Goal: Task Accomplishment & Management: Manage account settings

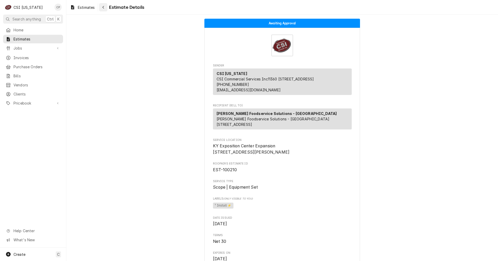
click at [105, 7] on icon "Navigate back" at bounding box center [103, 7] width 2 height 4
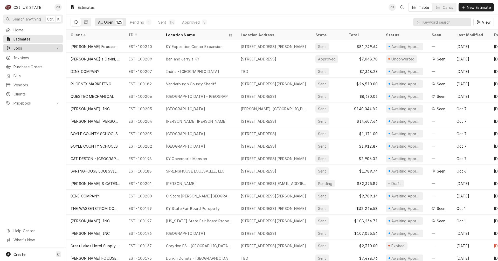
click at [26, 45] on span "Jobs" at bounding box center [33, 47] width 39 height 5
click at [23, 55] on span "Jobs" at bounding box center [37, 57] width 47 height 5
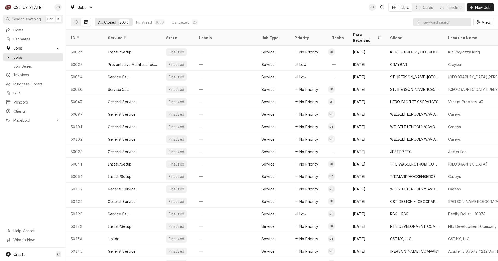
click at [445, 22] on input "Dynamic Content Wrapper" at bounding box center [446, 22] width 46 height 8
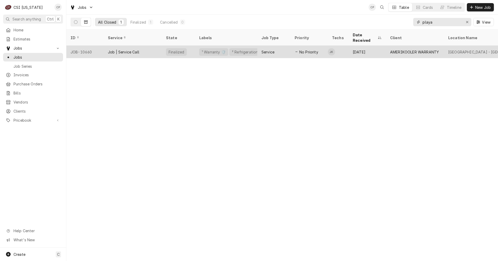
type input "playa"
click at [322, 46] on div "No Priority" at bounding box center [309, 52] width 37 height 12
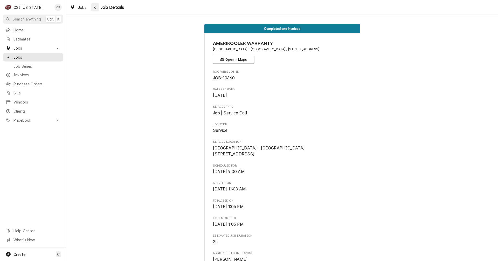
click at [95, 8] on icon "Navigate back" at bounding box center [95, 7] width 2 height 4
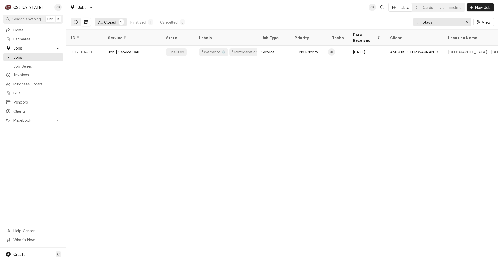
click at [77, 21] on icon "Dynamic Content Wrapper" at bounding box center [76, 22] width 4 height 4
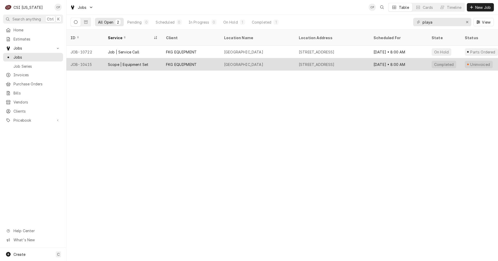
click at [191, 62] on div "FKG EQUIPMENT" at bounding box center [181, 64] width 31 height 5
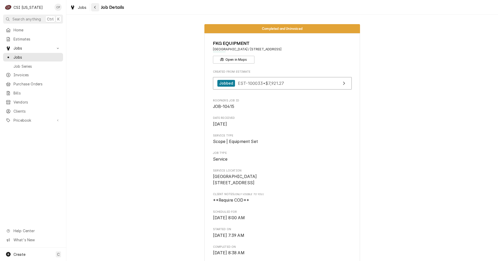
click at [96, 8] on icon "Navigate back" at bounding box center [95, 7] width 2 height 4
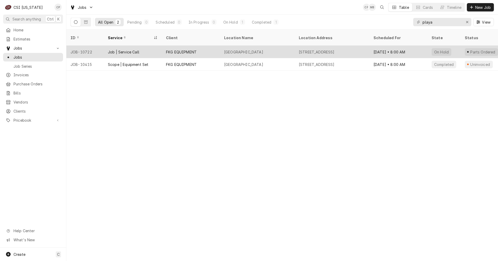
click at [188, 49] on div "FKG EQUIPMENT" at bounding box center [181, 51] width 31 height 5
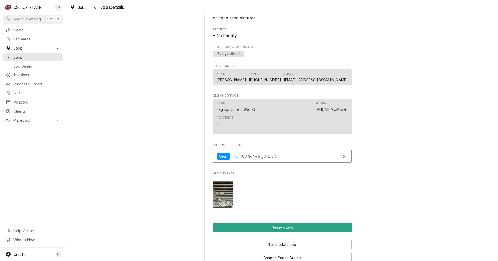
scroll to position [389, 0]
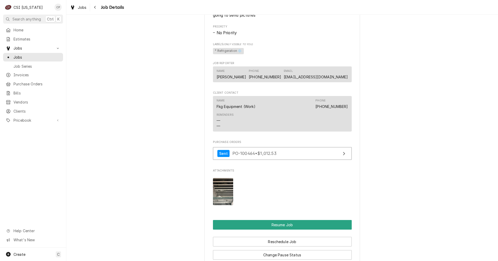
click at [224, 201] on img "Attachments" at bounding box center [223, 191] width 21 height 27
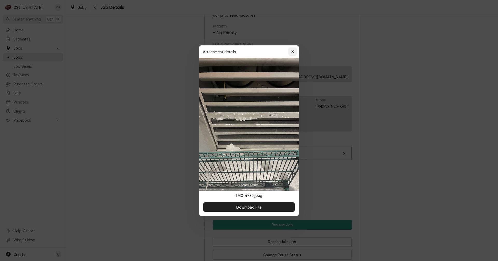
click at [292, 52] on icon "button" at bounding box center [293, 52] width 3 height 4
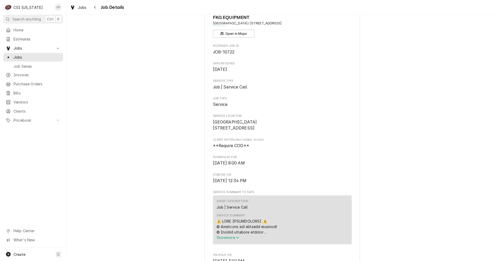
scroll to position [0, 0]
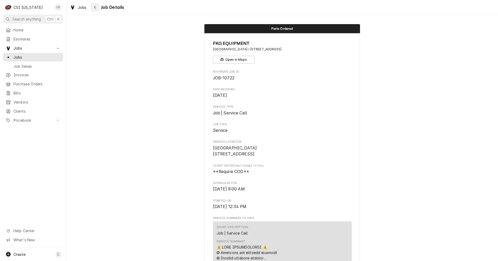
click at [96, 7] on icon "Navigate back" at bounding box center [95, 7] width 2 height 4
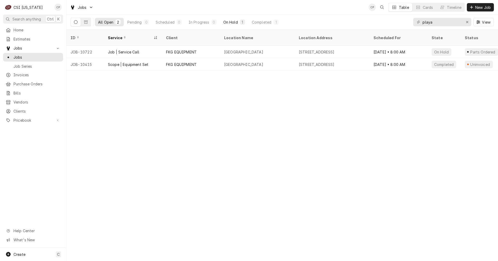
click at [233, 22] on div "On Hold" at bounding box center [231, 21] width 15 height 5
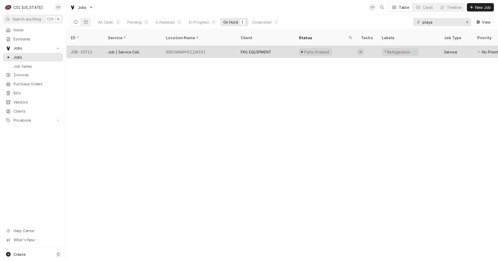
click at [255, 49] on div "FKG EQUIPMENT" at bounding box center [256, 51] width 31 height 5
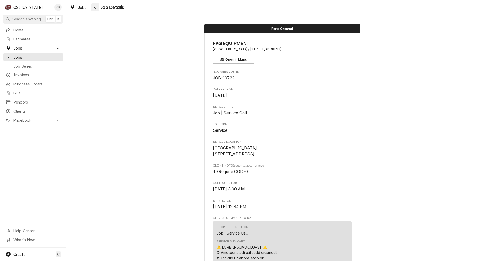
click at [95, 6] on icon "Navigate back" at bounding box center [95, 7] width 2 height 4
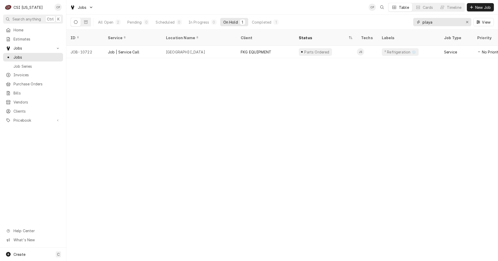
click at [466, 22] on icon "Erase input" at bounding box center [467, 22] width 3 height 4
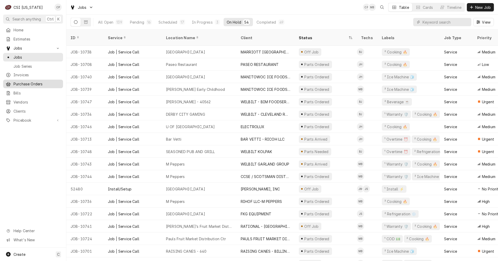
click at [37, 82] on span "Purchase Orders" at bounding box center [37, 83] width 47 height 5
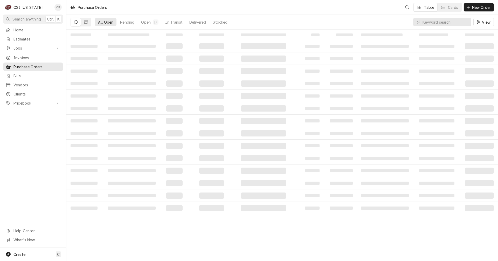
click at [428, 23] on input "Dynamic Content Wrapper" at bounding box center [446, 22] width 46 height 8
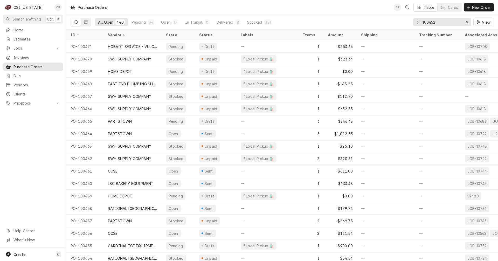
type input "100452"
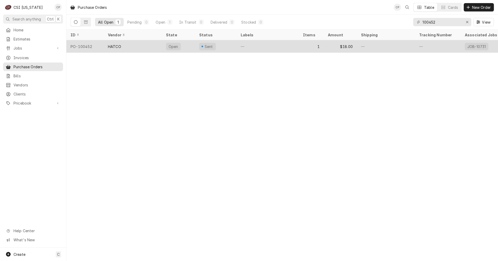
click at [133, 48] on div "HATCO" at bounding box center [133, 46] width 58 height 12
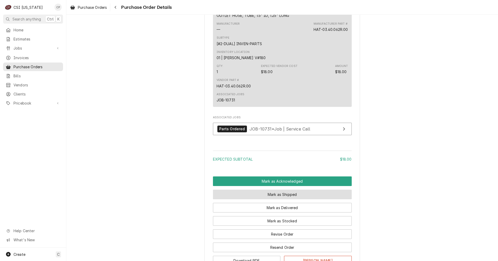
scroll to position [338, 0]
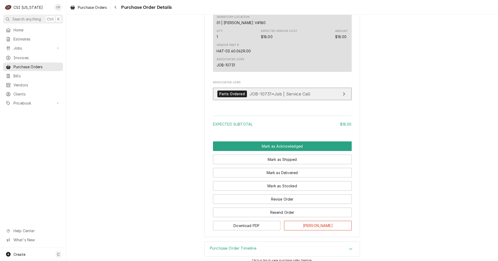
click at [320, 100] on link "Parts Ordered JOB-10731 • Job | Service Call" at bounding box center [282, 94] width 139 height 13
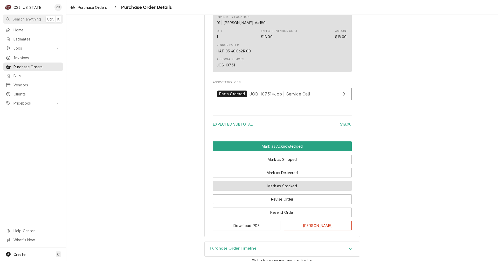
click at [284, 191] on button "Mark as Stocked" at bounding box center [282, 186] width 139 height 10
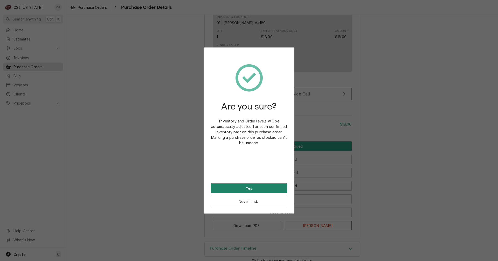
click at [255, 188] on button "Yes" at bounding box center [249, 189] width 76 height 10
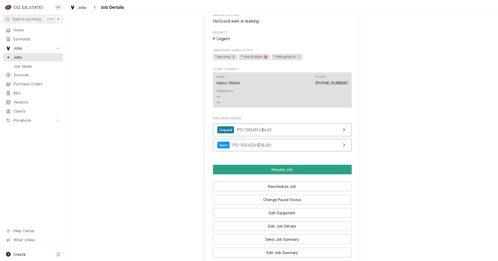
scroll to position [415, 0]
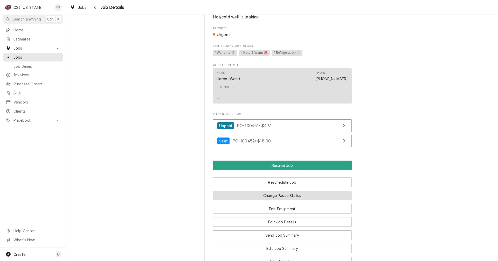
click at [282, 200] on button "Change Pause Status" at bounding box center [282, 196] width 139 height 10
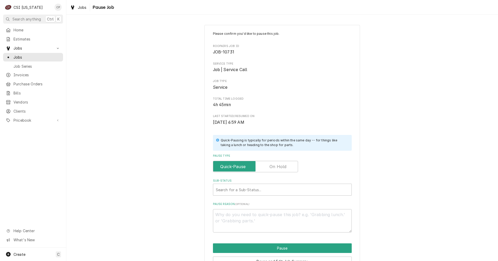
click at [279, 166] on label "Pause Type" at bounding box center [255, 166] width 85 height 11
click at [279, 166] on input "Pause Type" at bounding box center [255, 166] width 80 height 11
checkbox input "true"
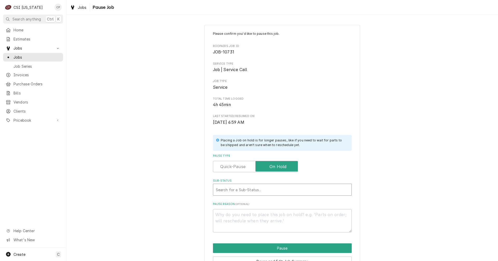
click at [248, 190] on div "Sub-Status" at bounding box center [282, 189] width 133 height 9
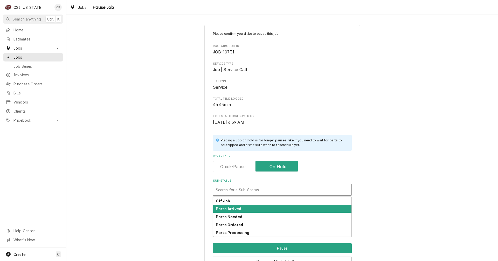
click at [234, 208] on strong "Parts Arrived" at bounding box center [228, 209] width 25 height 4
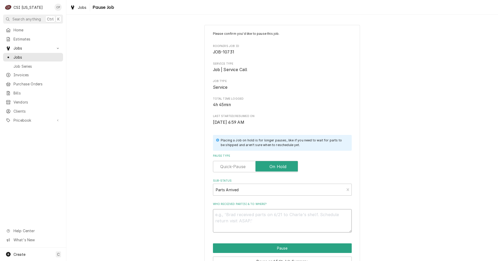
click at [235, 221] on textarea "Who received part(s) & to where?" at bounding box center [282, 220] width 139 height 23
type textarea "x"
type textarea "p"
type textarea "x"
type textarea "pa"
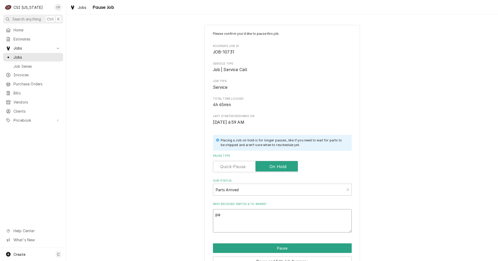
type textarea "x"
type textarea "par"
type textarea "x"
type textarea "part"
type textarea "x"
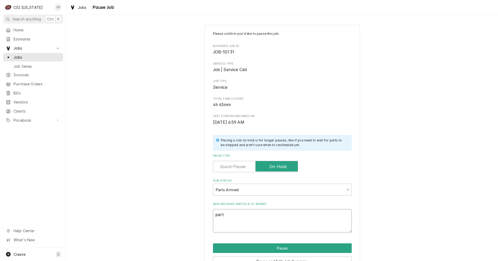
type textarea "parts"
type textarea "x"
type textarea "parts"
type textarea "x"
type textarea "parts a"
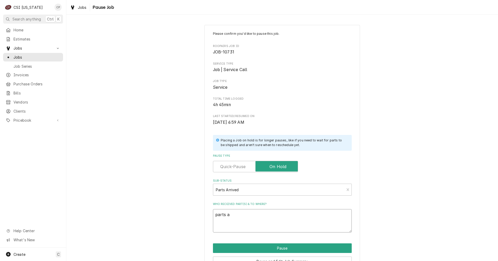
type textarea "x"
type textarea "parts ar"
type textarea "x"
type textarea "parts arr"
type textarea "x"
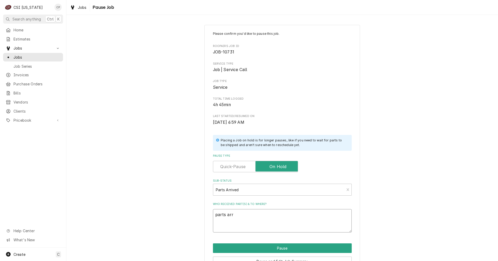
type textarea "parts arri"
type textarea "x"
type textarea "parts arriv"
type textarea "x"
type textarea "parts arrive"
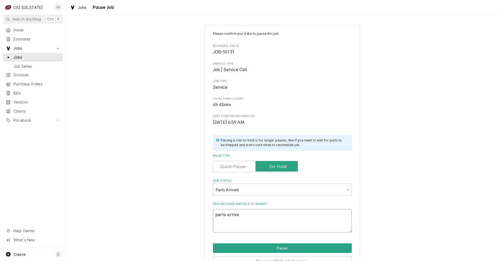
type textarea "x"
type textarea "parts arrived"
type textarea "x"
type textarea "parts arrived"
type textarea "x"
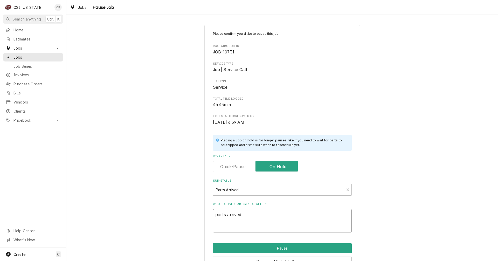
type textarea "parts arrived a"
type textarea "x"
type textarea "parts arrived an"
type textarea "x"
type textarea "parts arrived and"
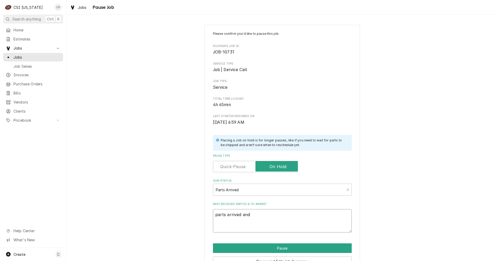
type textarea "x"
type textarea "parts arrived and"
type textarea "x"
type textarea "parts arrived and p"
type textarea "x"
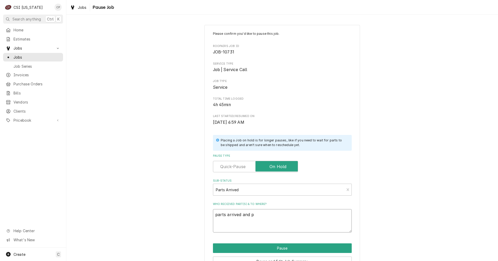
type textarea "parts arrived and pl"
type textarea "x"
type textarea "parts arrived and pla"
type textarea "x"
type textarea "parts arrived and plac"
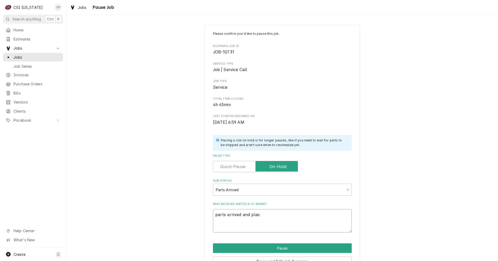
type textarea "x"
type textarea "parts arrived and place"
type textarea "x"
type textarea "parts arrived and placed"
type textarea "x"
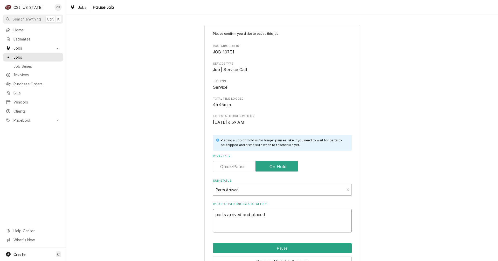
type textarea "parts arrived and placed"
type textarea "x"
type textarea "parts arrived and placed o"
type textarea "x"
type textarea "parts arrived and placed on"
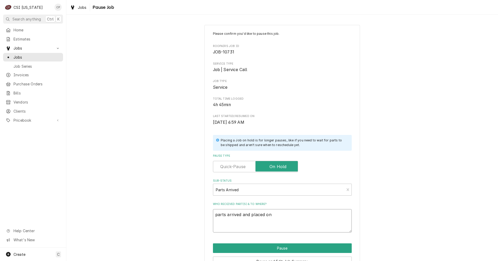
type textarea "x"
type textarea "parts arrived and placed on"
type textarea "x"
type textarea "parts arrived and placed on e"
type textarea "x"
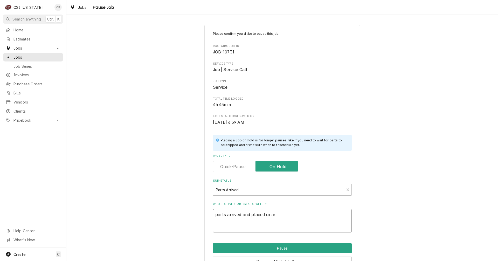
type textarea "parts arrived and placed on"
type textarea "x"
type textarea "parts arrived and placed on H"
type textarea "x"
type textarea "parts arrived and placed on He"
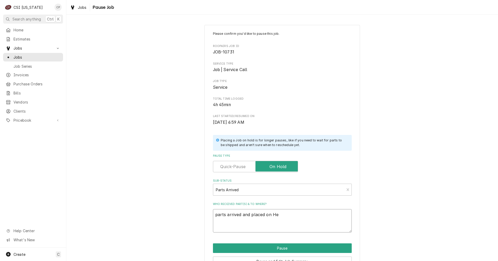
type textarea "x"
type textarea "parts arrived and placed on H"
type textarea "x"
type textarea "parts arrived and placed on"
type textarea "x"
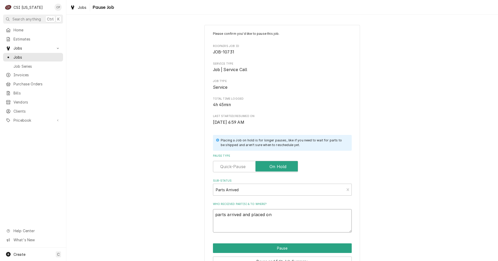
type textarea "parts arrived and placed on J"
type textarea "x"
type textarea "parts arrived and placed on Je"
type textarea "x"
type textarea "parts arrived and placed on Jef"
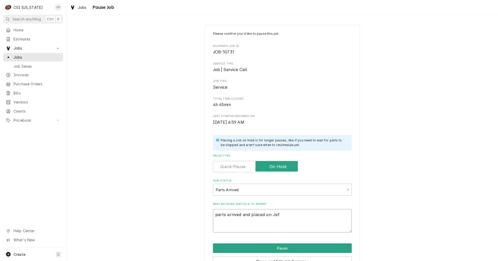
type textarea "x"
type textarea "parts arrived and placed on Jeff"
type textarea "x"
type textarea "parts arrived and placed on Jeffs"
type textarea "x"
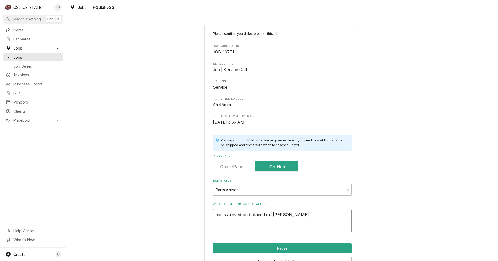
type textarea "parts arrived and placed on Jeff"
type textarea "x"
type textarea "parts arrived and placed on Jeff"
type textarea "x"
type textarea "parts arrived and placed on Jeff H"
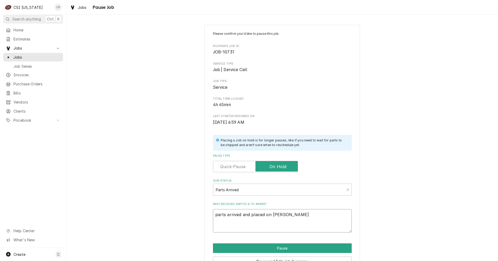
type textarea "x"
type textarea "parts arrived and placed on Jeff H'"
type textarea "x"
type textarea "parts arrived and placed on Jeff H's"
type textarea "x"
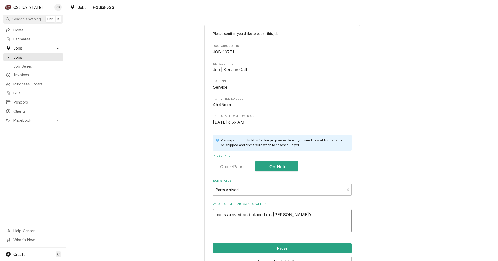
type textarea "parts arrived and placed on Jeff H's"
type textarea "x"
type textarea "parts arrived and placed on Jeff H's s"
type textarea "x"
type textarea "parts arrived and placed on Jeff H's sh"
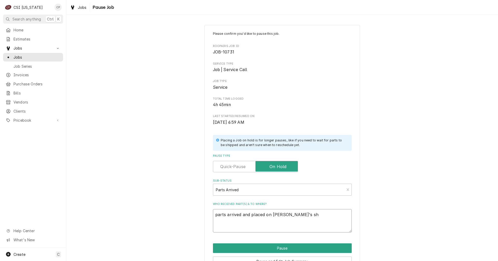
type textarea "x"
type textarea "parts arrived and placed on Jeff H's she"
type textarea "x"
type textarea "parts arrived and placed on Jeff H's shel"
type textarea "x"
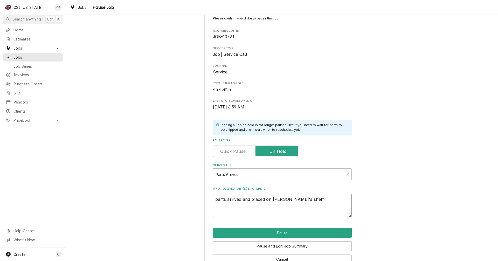
scroll to position [30, 0]
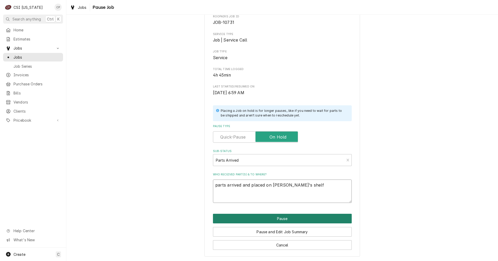
type textarea "parts arrived and placed on Jeff H's shelf"
click at [284, 219] on button "Pause" at bounding box center [282, 219] width 139 height 10
type textarea "x"
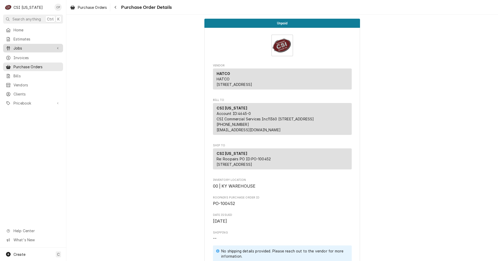
click at [23, 46] on span "Jobs" at bounding box center [33, 47] width 39 height 5
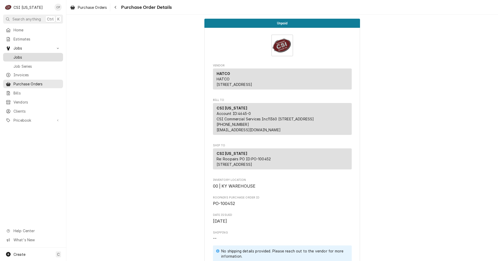
click at [19, 55] on span "Jobs" at bounding box center [37, 57] width 47 height 5
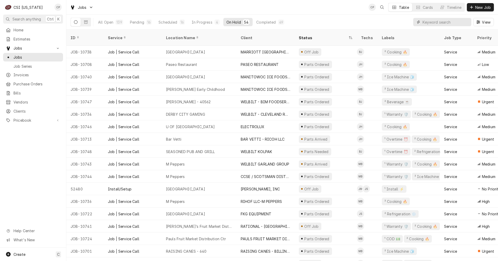
click at [433, 22] on input "Dynamic Content Wrapper" at bounding box center [446, 22] width 46 height 8
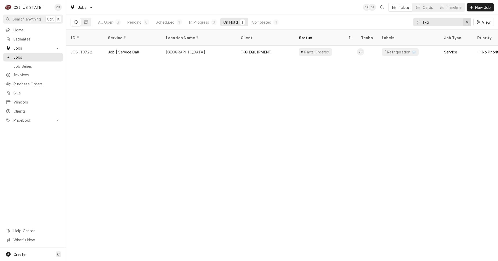
type input "fkg"
click at [469, 23] on icon "Erase input" at bounding box center [467, 22] width 3 height 4
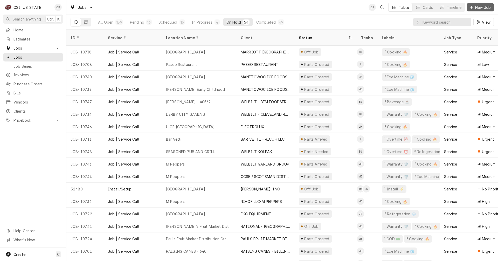
click at [485, 9] on span "New Job" at bounding box center [484, 7] width 18 height 5
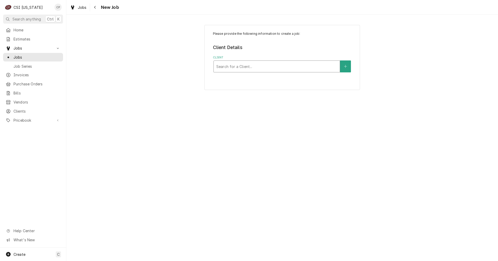
click at [239, 68] on div "Client" at bounding box center [277, 66] width 121 height 9
type input "fkg"
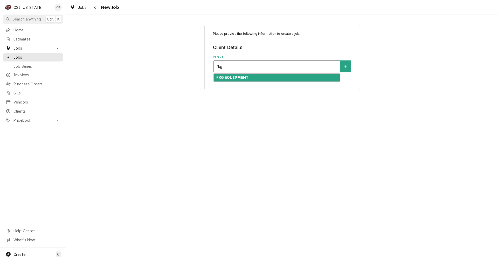
click at [244, 79] on strong "FKG EQUIPMENT" at bounding box center [233, 77] width 32 height 4
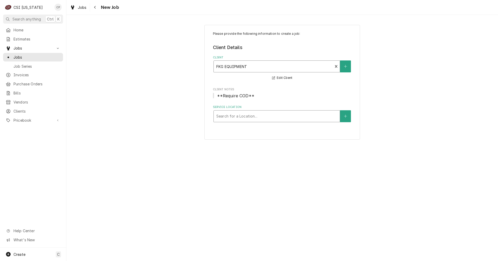
click at [242, 117] on div "Service Location" at bounding box center [277, 116] width 121 height 9
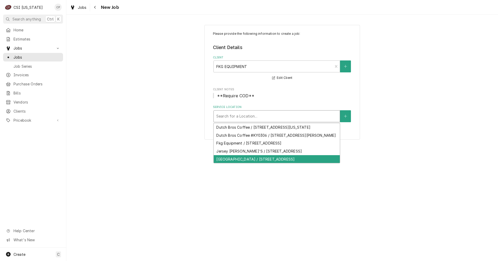
click at [248, 158] on div "[GEOGRAPHIC_DATA] / [STREET_ADDRESS]" at bounding box center [277, 159] width 126 height 8
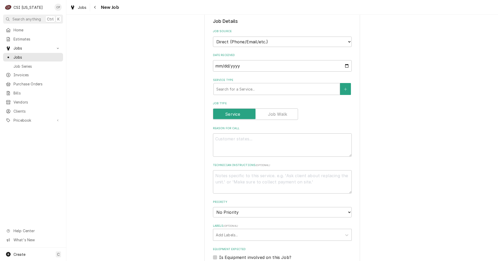
scroll to position [130, 0]
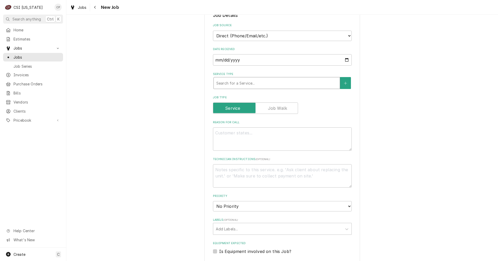
click at [237, 82] on div "Service Type" at bounding box center [277, 82] width 121 height 9
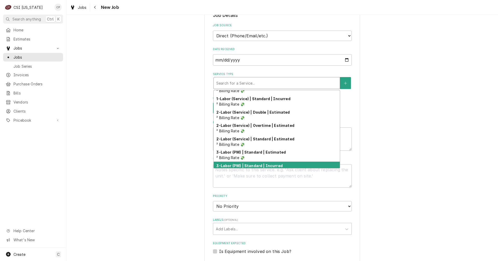
scroll to position [56, 0]
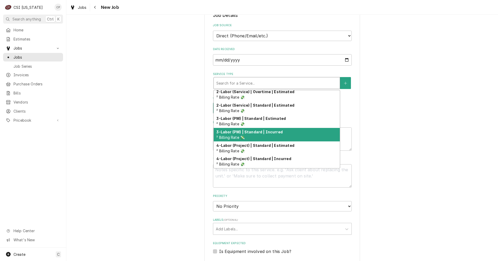
type textarea "x"
type input "s"
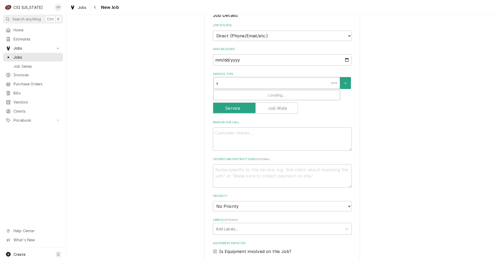
scroll to position [0, 0]
type textarea "x"
type input "se"
type textarea "x"
type input "ser"
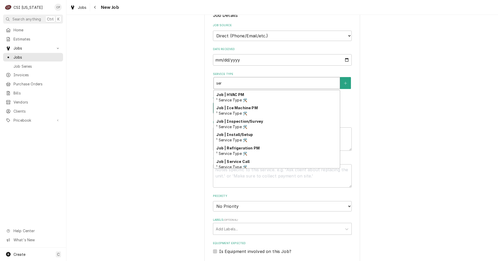
scroll to position [160, 0]
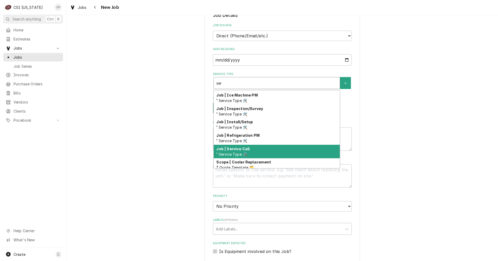
click at [244, 151] on div "Job | Service Call ¹ Service Type 🛠️" at bounding box center [277, 152] width 126 height 14
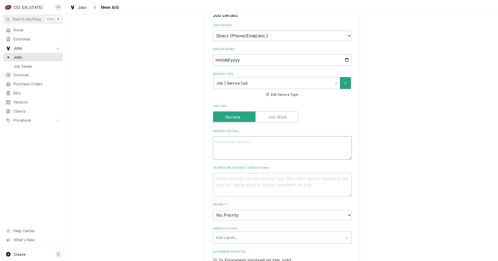
click at [240, 141] on textarea "Reason For Call" at bounding box center [282, 147] width 139 height 23
type textarea "x"
type textarea "R"
type textarea "x"
type textarea "Re"
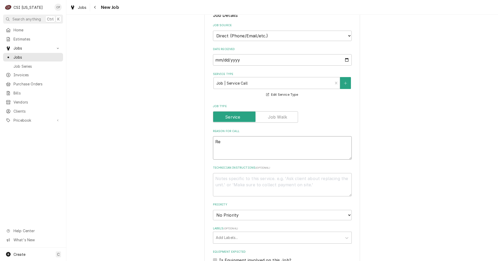
type textarea "x"
type textarea "Rep"
type textarea "x"
type textarea "Repl"
type textarea "x"
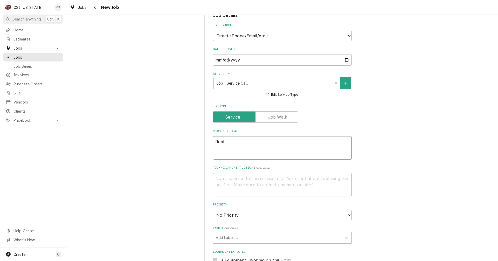
type textarea "Repla"
type textarea "x"
type textarea "Replac"
type textarea "x"
type textarea "Replace"
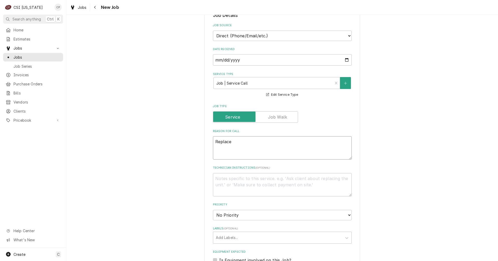
type textarea "x"
type textarea "Replacem"
type textarea "x"
type textarea "Replaceme"
type textarea "x"
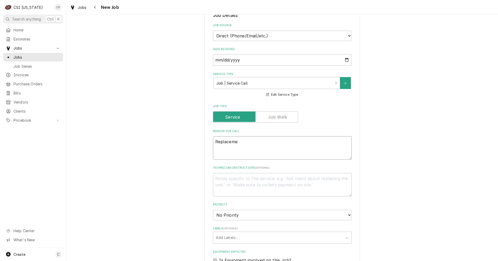
type textarea "Replacemen"
type textarea "x"
type textarea "Replacement"
type textarea "x"
type textarea "Replacement"
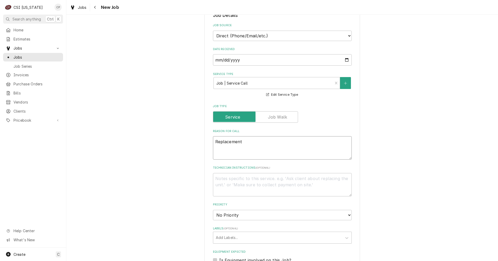
type textarea "x"
type textarea "Replacement o"
type textarea "x"
type textarea "Replacement of"
type textarea "x"
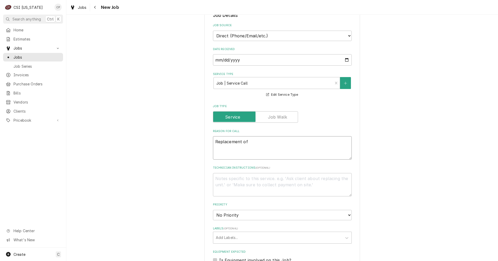
type textarea "Replacement of"
type textarea "x"
type textarea "Replacement of t"
type textarea "x"
type textarea "Replacement of th"
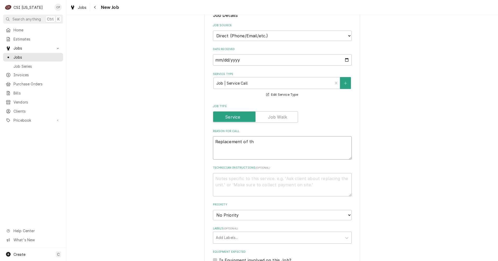
type textarea "x"
type textarea "Replacement of the"
type textarea "x"
type textarea "Replacement of the"
type textarea "x"
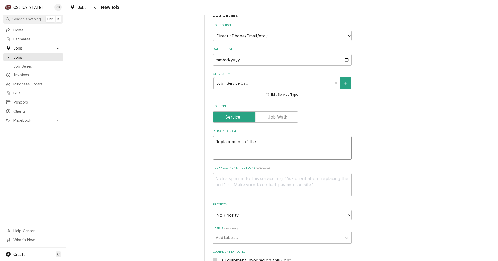
type textarea "Replacement of the"
click at [267, 141] on textarea "Replacement of the" at bounding box center [282, 147] width 139 height 23
paste textarea "WTFD48AHC-4"
type textarea "x"
type textarea "Replacement of the WTFD48AHC-4"
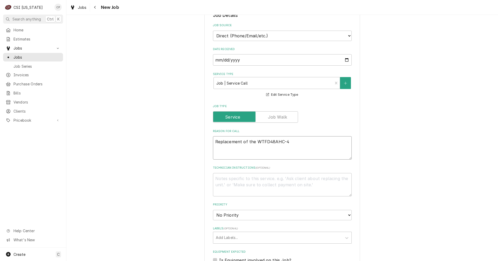
type textarea "x"
type textarea "Replacement of the WTFD48AHC-4 p"
type textarea "x"
type textarea "Replacement of the WTFD48AHC-4 pa"
type textarea "x"
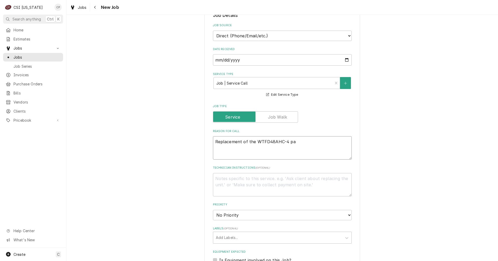
type textarea "Replacement of the WTFD48AHC-4 par"
type textarea "x"
type textarea "Replacement of the WTFD48AHC-4 part"
type textarea "x"
type textarea "Replacement of the WTFD48AHC-4 parts"
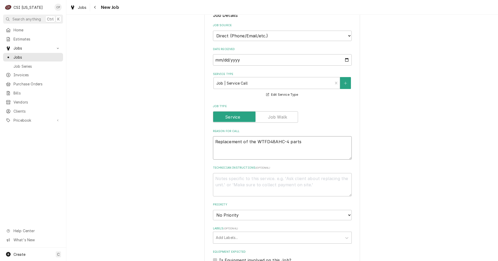
type textarea "x"
type textarea "Replacement of the WTFD48AHC-4 part"
type textarea "x"
type textarea "Replacement of the WTFD48AHC-4 part"
type textarea "x"
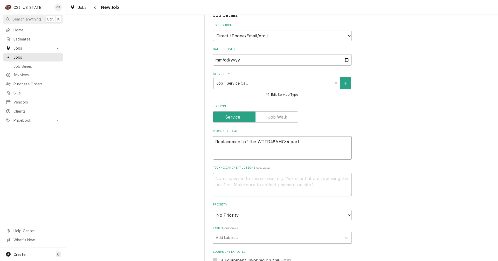
type textarea "Replacement of the WTFD48AHC-4 part o"
type textarea "x"
type textarea "Replacement of the WTFD48AHC-4 part on"
type textarea "x"
type textarea "Replacement of the WTFD48AHC-4 part on"
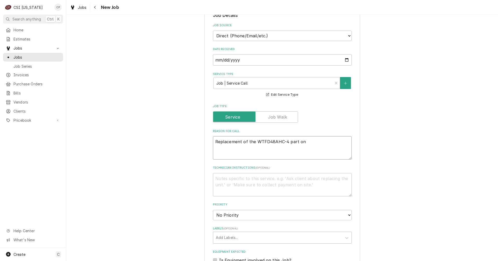
type textarea "x"
type textarea "Replacement of the WTFD48AHC-4 part on t"
type textarea "x"
type textarea "Replacement of the WTFD48AHC-4 part on th"
type textarea "x"
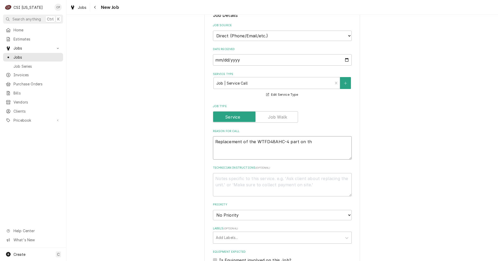
type textarea "Replacement of the WTFD48AHC-4 part on the"
type textarea "x"
type textarea "Replacement of the WTFD48AHC-4 part on the"
type textarea "x"
type textarea "Replacement of the WTFD48AHC-4 part on the s"
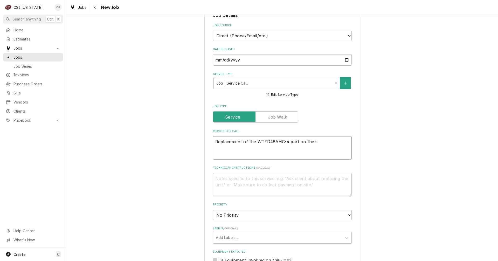
type textarea "x"
type textarea "Replacement of the WTFD48AHC-4 part on the sm"
type textarea "x"
type textarea "Replacement of the WTFD48AHC-4 part on the sma"
type textarea "x"
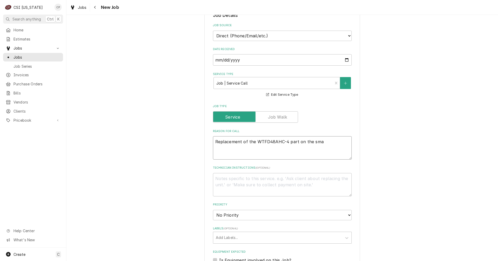
type textarea "Replacement of the WTFD48AHC-4 part on the smal"
type textarea "x"
type textarea "Replacement of the WTFD48AHC-4 part on the small"
type textarea "x"
type textarea "Replacement of the WTFD48AHC-4 part on the smalle"
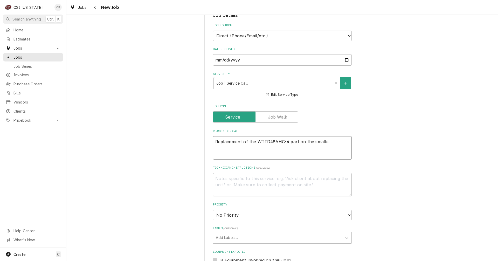
type textarea "x"
type textarea "Replacement of the WTFD48AHC-4 part on the smaller"
type textarea "x"
type textarea "Replacement of the WTFD48AHC-4 part on the smaller"
type textarea "x"
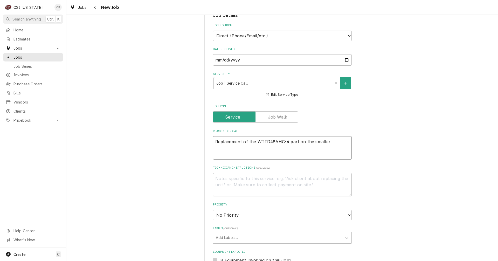
type textarea "Replacement of the WTFD48AHC-4 part on the smaller r"
type textarea "x"
type textarea "Replacement of the WTFD48AHC-4 part on the smaller re"
type textarea "x"
type textarea "Replacement of the WTFD48AHC-4 part on the smaller ref"
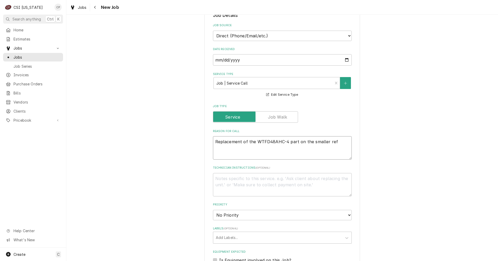
type textarea "x"
type textarea "Replacement of the WTFD48AHC-4 part on the smaller refr"
type textarea "x"
type textarea "Replacement of the WTFD48AHC-4 part on the smaller refri"
type textarea "x"
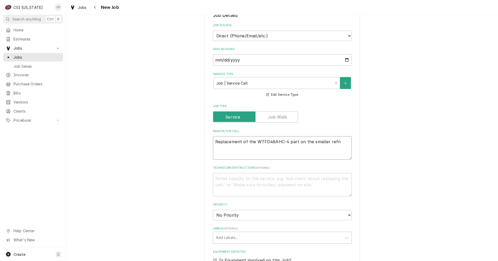
type textarea "Replacement of the WTFD48AHC-4 part on the smaller refrig"
type textarea "x"
type textarea "Replacement of the WTFD48AHC-4 part on the smaller refrige"
type textarea "x"
type textarea "Replacement of the WTFD48AHC-4 part on the smaller refrigera"
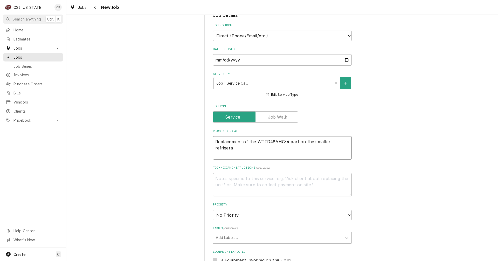
type textarea "x"
type textarea "Replacement of the WTFD48AHC-4 part on the smaller refrigerat"
type textarea "x"
type textarea "Replacement of the WTFD48AHC-4 part on the smaller refrigerati"
type textarea "x"
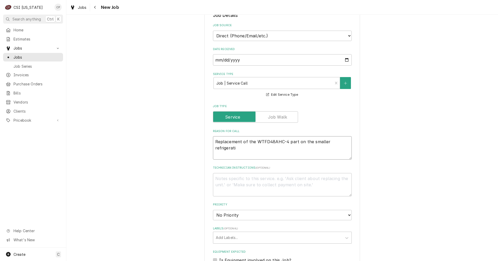
type textarea "Replacement of the WTFD48AHC-4 part on the smaller refrigeratio"
type textarea "x"
type textarea "Replacement of the WTFD48AHC-4 part on the smaller refrigeration"
type textarea "x"
type textarea "Replacement of the WTFD48AHC-4 part on the smaller refrigeration"
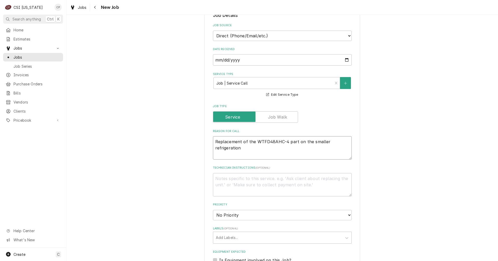
type textarea "x"
type textarea "Replacement of the WTFD48AHC-4 part on the smaller refrigeration u"
type textarea "x"
type textarea "Replacement of the WTFD48AHC-4 part on the smaller refrigeration un"
type textarea "x"
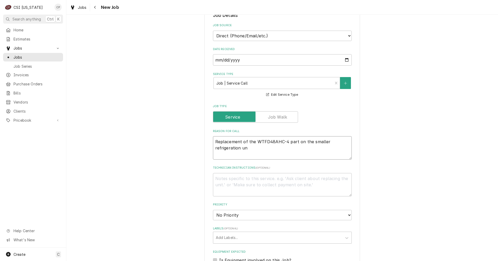
type textarea "Replacement of the WTFD48AHC-4 part on the smaller refrigeration uni"
type textarea "x"
type textarea "Replacement of the WTFD48AHC-4 part on the smaller refrigeration unit"
type textarea "x"
type textarea "Replacement of the WTFD48AHC-4 part on the smaller refrigeration unit"
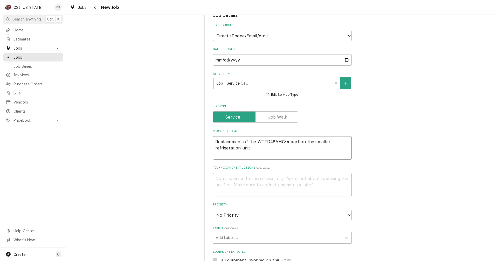
type textarea "x"
type textarea "Replacement of the WTFD48AHC-4 part on the smaller refrigeration unit t"
type textarea "x"
type textarea "Replacement of the WTFD48AHC-4 part on the smaller refrigeration unit th"
type textarea "x"
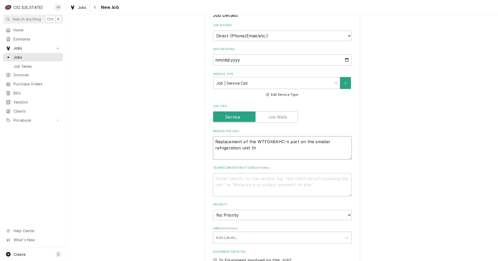
type textarea "Replacement of the WTFD48AHC-4 part on the smaller refrigeration unit tha"
type textarea "x"
type textarea "Replacement of the WTFD48AHC-4 part on the smaller refrigeration unit that"
type textarea "x"
type textarea "Replacement of the WTFD48AHC-4 part on the smaller refrigeration unit that w"
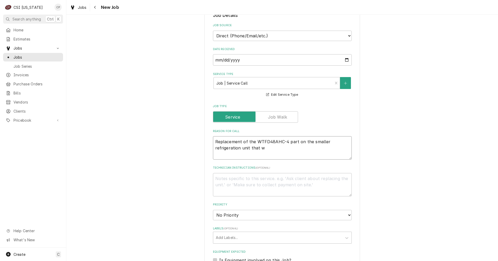
type textarea "x"
type textarea "Replacement of the WTFD48AHC-4 part on the smaller refrigeration unit that wa"
type textarea "x"
type textarea "Replacement of the WTFD48AHC-4 part on the smaller refrigeration unit that was"
type textarea "x"
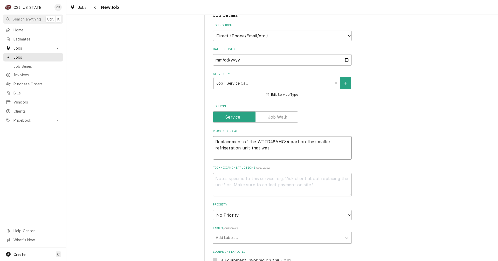
type textarea "Replacement of the WTFD48AHC-4 part on the smaller refrigeration unit that was"
type textarea "x"
type textarea "Replacement of the WTFD48AHC-4 part on the smaller refrigeration unit that was d"
type textarea "x"
type textarea "Replacement of the WTFD48AHC-4 part on the smaller refrigeration unit that was …"
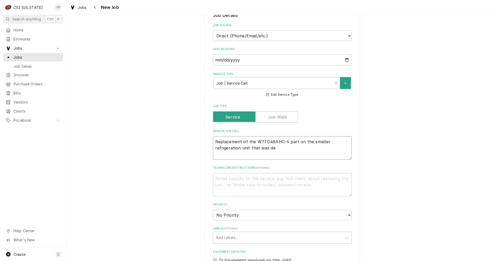
type textarea "x"
type textarea "Replacement of the WTFD48AHC-4 part on the smaller refrigeration unit that was …"
type textarea "x"
type textarea "Replacement of the WTFD48AHC-4 part on the smaller refrigeration unit that was …"
type textarea "x"
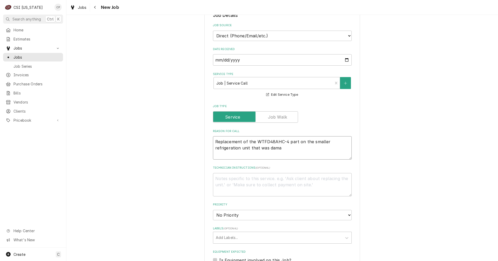
type textarea "Replacement of the WTFD48AHC-4 part on the smaller refrigeration unit that was …"
type textarea "x"
type textarea "Replacement of the WTFD48AHC-4 part on the smaller refrigeration unit that was …"
type textarea "x"
type textarea "Replacement of the WTFD48AHC-4 part on the smaller refrigeration unit that was …"
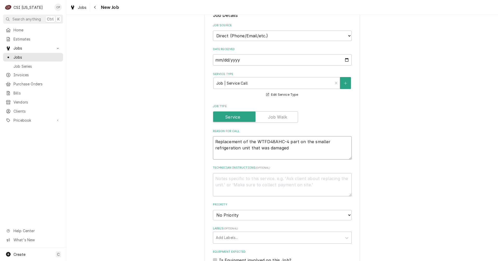
type textarea "x"
type textarea "Replacement of the WTFD48AHC-4 part on the smaller refrigeration unit that was …"
type textarea "x"
type textarea "Replacement of the WTFD48AHC-4 part on the smaller refrigeration unit that was …"
type textarea "x"
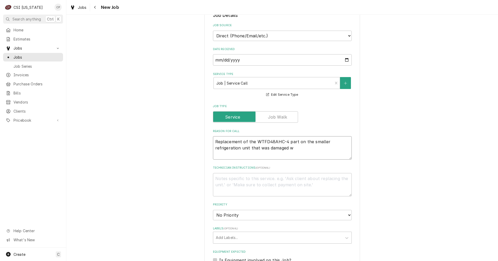
type textarea "Replacement of the WTFD48AHC-4 part on the smaller refrigeration unit that was …"
type textarea "x"
type textarea "Replacement of the WTFD48AHC-4 part on the smaller refrigeration unit that was …"
type textarea "x"
type textarea "Replacement of the WTFD48AHC-4 part on the smaller refrigeration unit that was …"
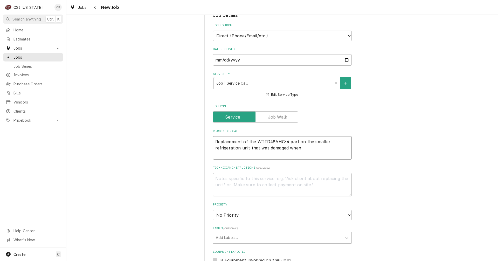
type textarea "x"
type textarea "Replacement of the WTFD48AHC-4 part on the smaller refrigeration unit that was …"
type textarea "x"
type textarea "Replacement of the WTFD48AHC-4 part on the smaller refrigeration unit that was …"
type textarea "x"
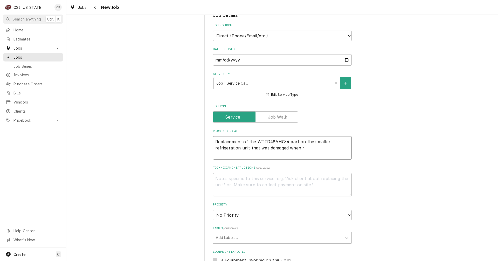
type textarea "Replacement of the WTFD48AHC-4 part on the smaller refrigeration unit that was …"
type textarea "x"
type textarea "Replacement of the WTFD48AHC-4 part on the smaller refrigeration unit that was …"
type textarea "x"
type textarea "Replacement of the WTFD48AHC-4 part on the smaller refrigeration unit that was …"
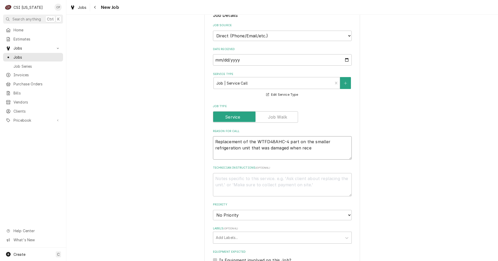
type textarea "x"
type textarea "Replacement of the WTFD48AHC-4 part on the smaller refrigeration unit that was …"
type textarea "x"
type textarea "Replacement of the WTFD48AHC-4 part on the smaller refrigeration unit that was …"
type textarea "x"
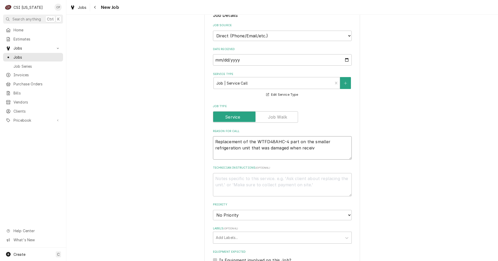
type textarea "Replacement of the WTFD48AHC-4 part on the smaller refrigeration unit that was …"
type textarea "x"
type textarea "Replacement of the WTFD48AHC-4 part on the smaller refrigeration unit that was …"
type textarea "x"
type textarea "Replacement of the WTFD48AHC-4 part on the smaller refrigeration unit that was …"
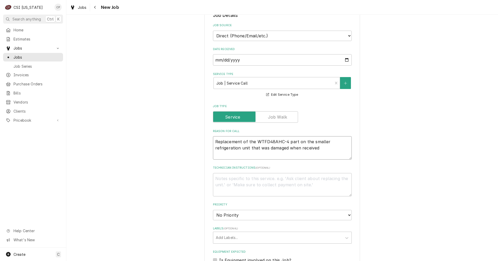
type textarea "x"
type textarea "Replacement of the WTFD48AHC-4 part on the smaller refrigeration unit that was …"
type textarea "x"
type textarea "Replacement of the WTFD48AHC-4 part on the smaller refrigeration unit that was …"
type textarea "x"
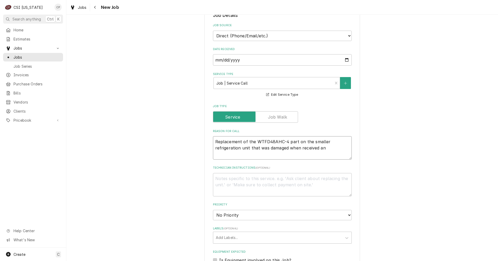
type textarea "Replacement of the WTFD48AHC-4 part on the smaller refrigeration unit that was …"
type textarea "x"
type textarea "Replacement of the WTFD48AHC-4 part on the smaller refrigeration unit that was …"
type textarea "x"
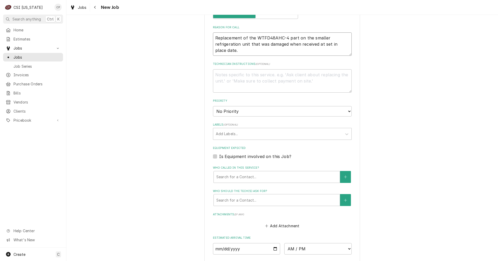
scroll to position [312, 0]
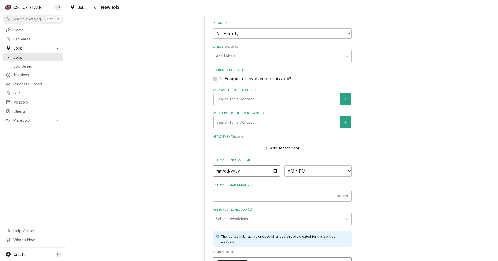
click at [274, 170] on input "Date" at bounding box center [247, 170] width 68 height 11
click at [312, 174] on select "AM / PM 6:00 AM 6:15 AM 6:30 AM 6:45 AM 7:00 AM 7:15 AM 7:30 AM 7:45 AM 8:00 AM…" at bounding box center [319, 170] width 68 height 11
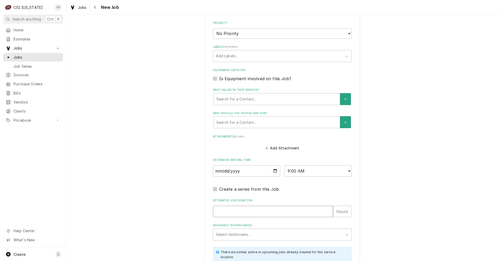
click at [243, 213] on input "Estimated Job Duration" at bounding box center [273, 211] width 120 height 11
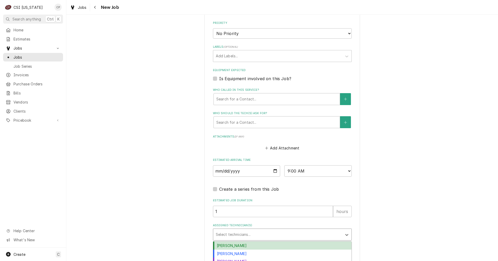
click at [234, 234] on div "Assigned Technician(s)" at bounding box center [278, 234] width 124 height 9
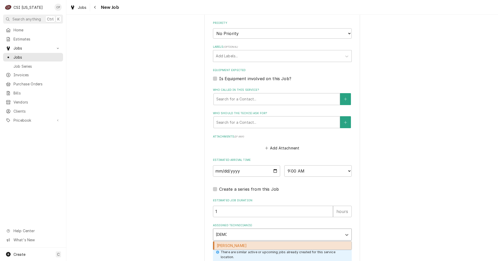
click at [236, 246] on div "Jesus Salas" at bounding box center [282, 246] width 138 height 8
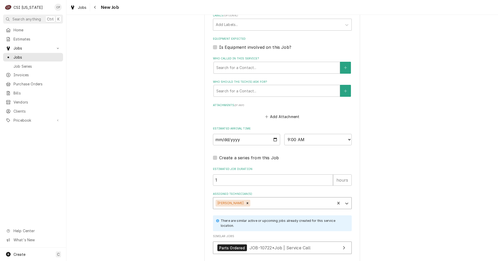
scroll to position [383, 0]
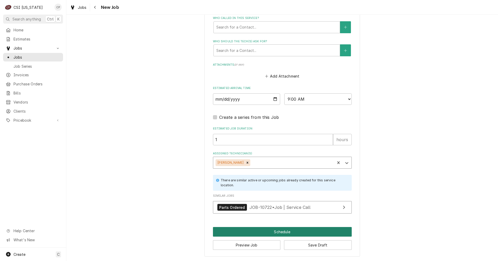
click at [281, 232] on button "Schedule" at bounding box center [282, 232] width 139 height 10
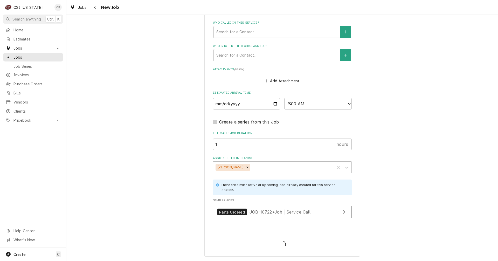
scroll to position [379, 0]
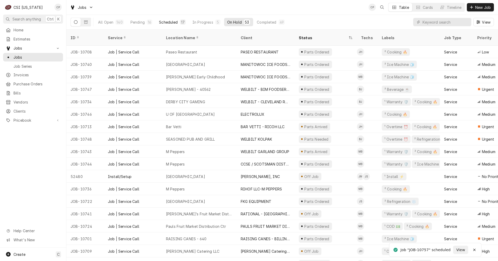
click at [168, 23] on div "Scheduled" at bounding box center [168, 21] width 19 height 5
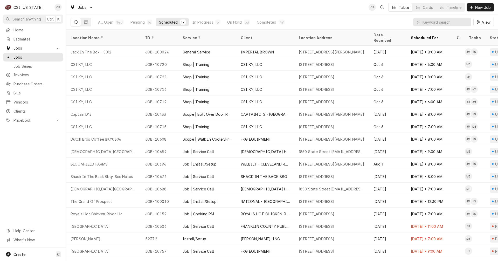
click at [428, 23] on input "Dynamic Content Wrapper" at bounding box center [446, 22] width 46 height 8
type input "play"
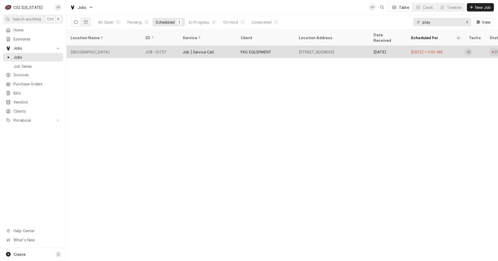
click at [220, 49] on div "Job | Service Call" at bounding box center [208, 52] width 58 height 12
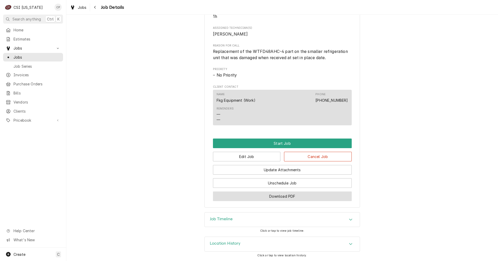
scroll to position [232, 0]
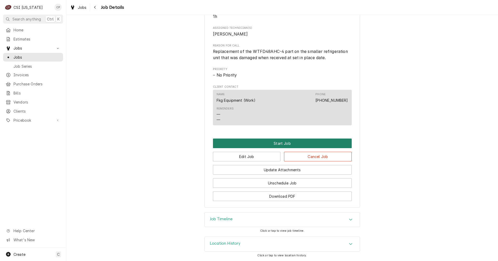
click at [280, 144] on button "Start Job" at bounding box center [282, 144] width 139 height 10
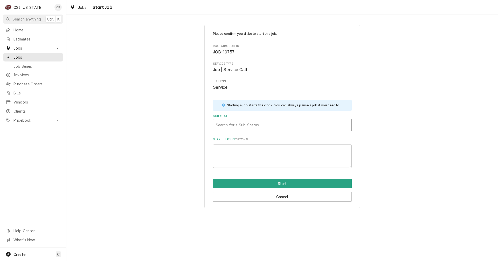
click at [232, 121] on div "Sub-Status" at bounding box center [282, 124] width 133 height 9
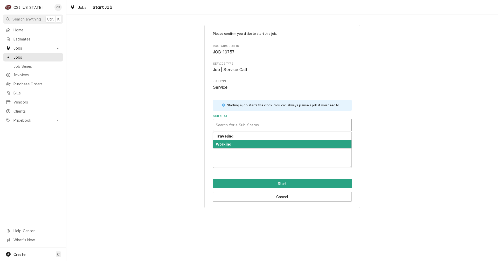
click at [234, 145] on div "Working" at bounding box center [282, 144] width 138 height 8
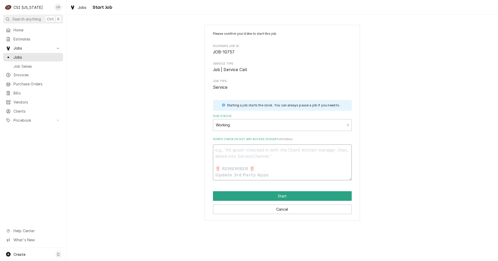
click at [234, 153] on textarea "How’d check-in go? Any access issues? ( optional )" at bounding box center [282, 163] width 139 height 36
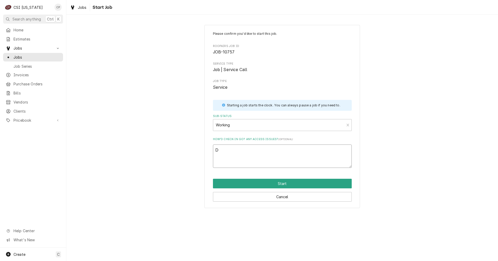
type textarea "x"
type textarea "D"
type textarea "x"
type textarea "Dr"
type textarea "x"
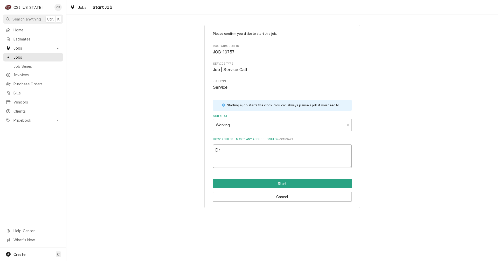
type textarea "Dro"
type textarea "x"
type textarea "Drov"
type textarea "x"
type textarea "Drove"
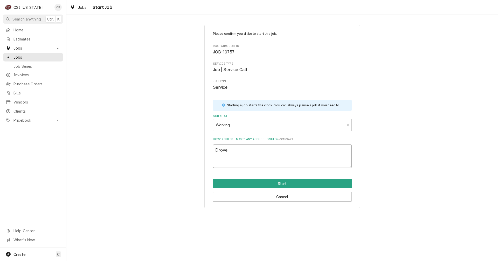
type textarea "x"
type textarea "Drove"
type textarea "x"
type textarea "Drove t"
type textarea "x"
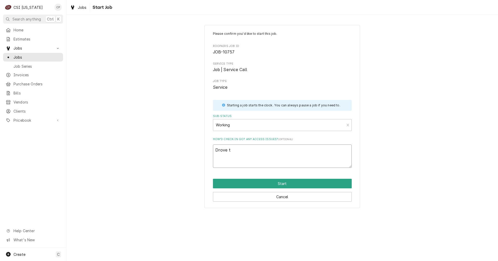
type textarea "Drove to"
type textarea "x"
type textarea "Drove to"
type textarea "x"
type textarea "Drove to s"
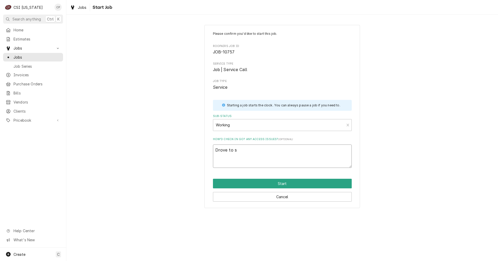
type textarea "x"
type textarea "Drove to si"
type textarea "x"
type textarea "Drove to sit"
type textarea "x"
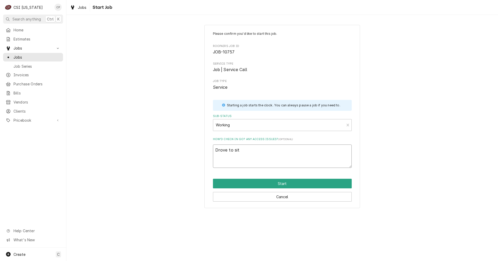
type textarea "Drove to site"
type textarea "x"
type textarea "Drove to site"
type textarea "x"
type textarea "Drove to site a"
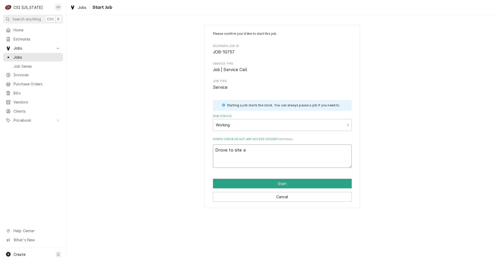
type textarea "x"
type textarea "Drove to site"
type textarea "x"
type textarea "Drove to site"
type textarea "x"
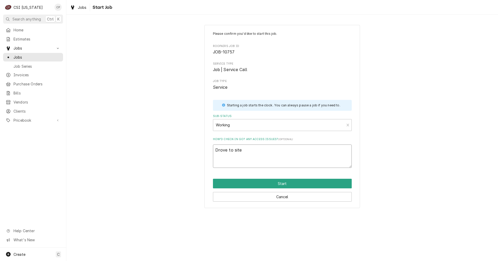
type textarea "Drove to site,"
type textarea "x"
type textarea "Drove to site,"
type textarea "x"
type textarea "Drove to site, r"
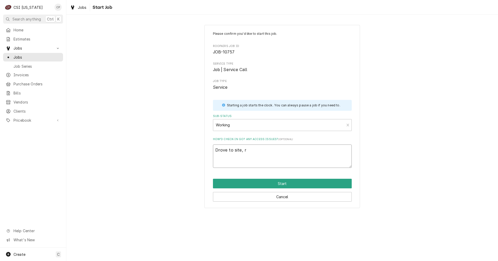
type textarea "x"
type textarea "Drove to site, re"
type textarea "x"
type textarea "Drove to site, rep"
type textarea "x"
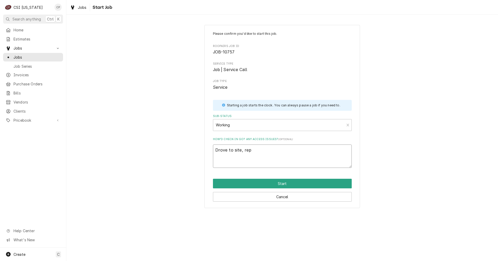
type textarea "Drove to site, repl"
type textarea "x"
type textarea "Drove to site, repla"
type textarea "x"
type textarea "Drove to site, replac"
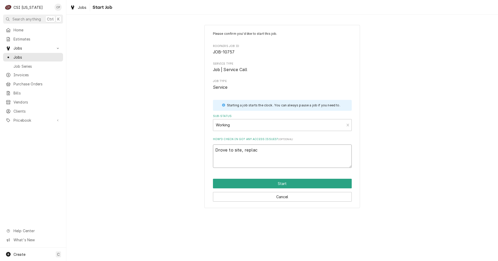
type textarea "x"
type textarea "Drove to site, replace"
type textarea "x"
type textarea "Drove to site, replaced"
type textarea "x"
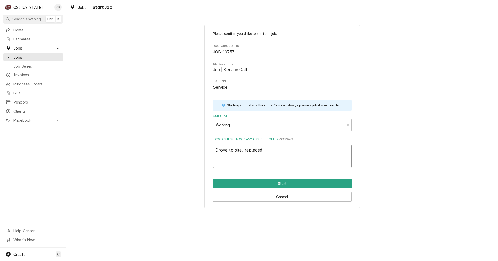
type textarea "Drove to site, replaced"
type textarea "x"
type textarea "Drove to site, replaced p"
type textarea "x"
type textarea "Drove to site, replaced pa"
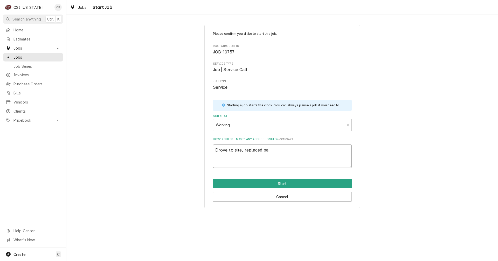
type textarea "x"
type textarea "Drove to site, replaced par"
type textarea "x"
type textarea "Drove to site, replaced part"
type textarea "x"
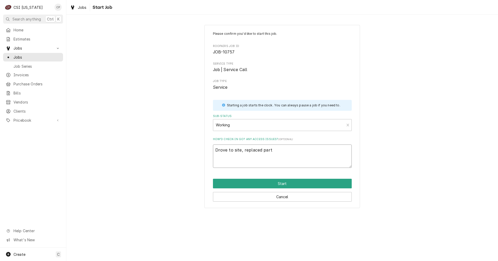
type textarea "Drove to site, replaced parts"
type textarea "x"
type textarea "Drove to site, replaced part"
type textarea "x"
type textarea "Drove to site, replaced part"
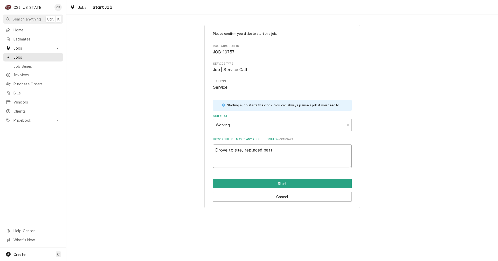
type textarea "x"
type textarea "Drove to site, replaced part a"
type textarea "x"
type textarea "Drove to site, replaced part an"
type textarea "x"
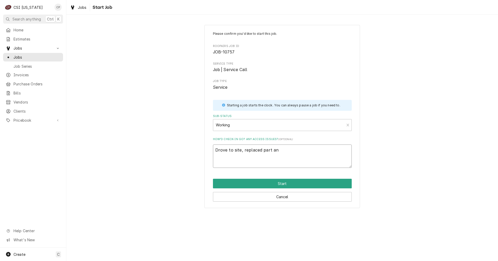
type textarea "Drove to site, replaced part and"
type textarea "x"
type textarea "Drove to site, replaced part and"
type textarea "x"
type textarea "Drove to site, replaced part and d"
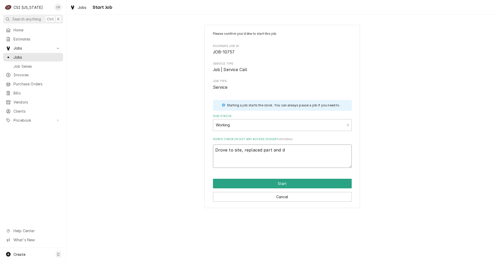
type textarea "x"
type textarea "Drove to site, replaced part and dr"
type textarea "x"
type textarea "Drove to site, replaced part and dro"
type textarea "x"
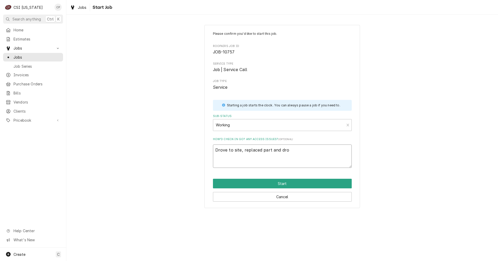
type textarea "Drove to site, replaced part and drov"
type textarea "x"
type textarea "Drove to site, replaced part and drove"
type textarea "x"
type textarea "Drove to site, replaced part and drove"
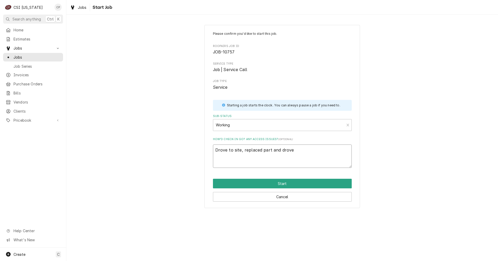
type textarea "x"
type textarea "Drove to site, replaced part and drove b"
type textarea "x"
type textarea "Drove to site, replaced part and drove ba"
type textarea "x"
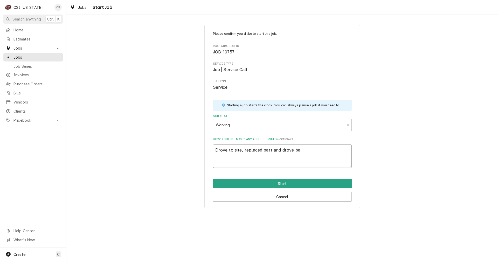
type textarea "Drove to site, replaced part and drove bac"
type textarea "x"
type textarea "Drove to site, replaced part and drove back"
type textarea "x"
type textarea "Drove to site, replaced part and drove back"
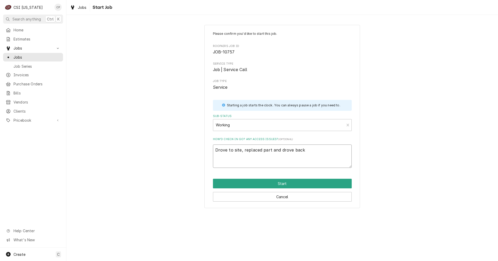
type textarea "x"
type textarea "Drove to site, replaced part and drove back t"
type textarea "x"
type textarea "Drove to site, replaced part and drove back to"
type textarea "x"
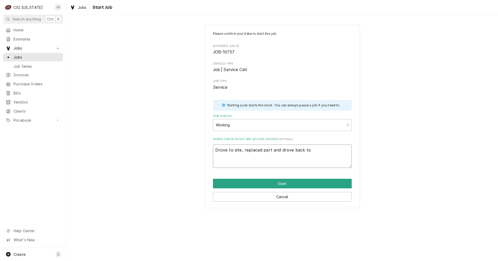
type textarea "Drove to site, replaced part and drove back to"
type textarea "x"
type textarea "Drove to site, replaced part and drove back to t"
type textarea "x"
type textarea "Drove to site, replaced part and drove back to th"
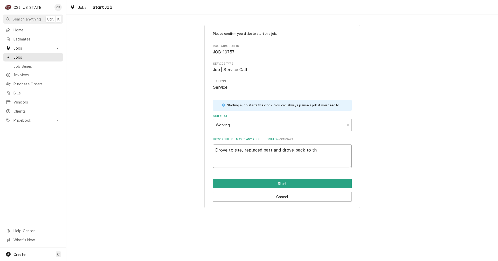
type textarea "x"
type textarea "Drove to site, replaced part and drove back to th"
type textarea "x"
type textarea "Drove to site, replaced part and drove back to th e"
type textarea "x"
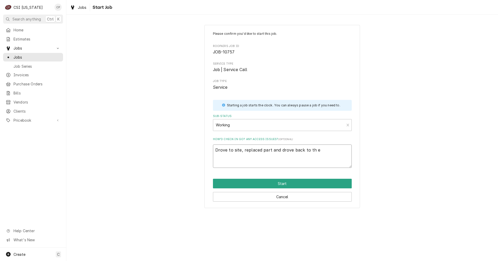
type textarea "Drove to site, replaced part and drove back to th"
type textarea "x"
type textarea "Drove to site, replaced part and drove back to th"
type textarea "x"
type textarea "Drove to site, replaced part and drove back to the"
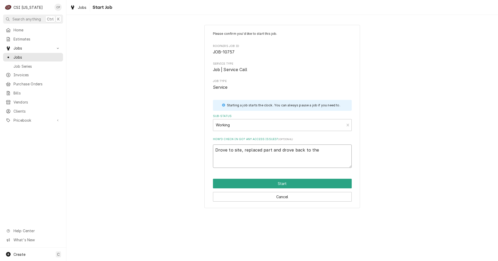
type textarea "x"
type textarea "Drove to site, replaced part and drove back to the"
type textarea "x"
type textarea "Drove to site, replaced part and drove back to the s"
type textarea "x"
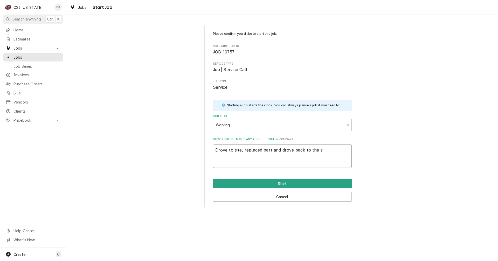
type textarea "Drove to site, replaced part and drove back to the sh"
type textarea "x"
type textarea "Drove to site, replaced part and drove back to the sho"
type textarea "x"
type textarea "Drove to site, replaced part and drove back to the shop"
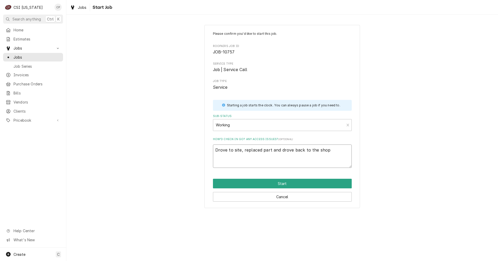
click at [241, 150] on textarea "Drove to site, replaced part and drove back to the shop" at bounding box center [282, 156] width 139 height 23
type textarea "x"
type textarea "Drove to site , replaced part and drove back to the shop"
type textarea "x"
type textarea "Drove to site (, replaced part and drove back to the shop"
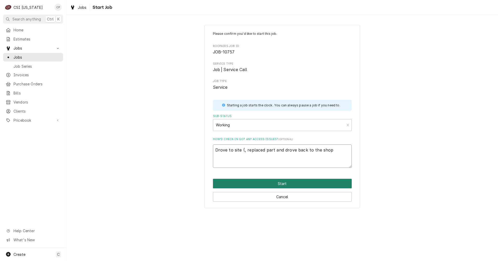
type textarea "x"
type textarea "Drove to site (1, replaced part and drove back to the shop"
type textarea "x"
type textarea "Drove to site (12, replaced part and drove back to the shop"
type textarea "x"
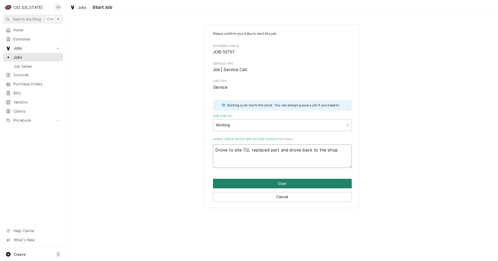
type textarea "Drove to site (12h, replaced part and drove back to the shop"
type textarea "x"
type textarea "Drove to site (12hr, replaced part and drove back to the shop"
type textarea "x"
type textarea "Drove to site (12hr=, replaced part and drove back to the shop"
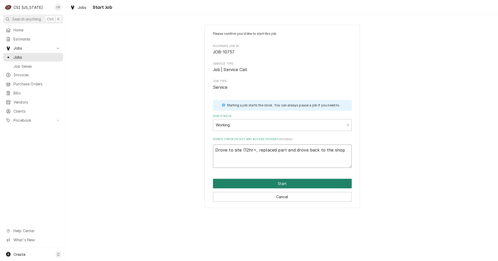
type textarea "x"
type textarea "Drove to site (12hr, replaced part and drove back to the shop"
type textarea "x"
type textarea "Drove to site (12h, replaced part and drove back to the shop"
type textarea "x"
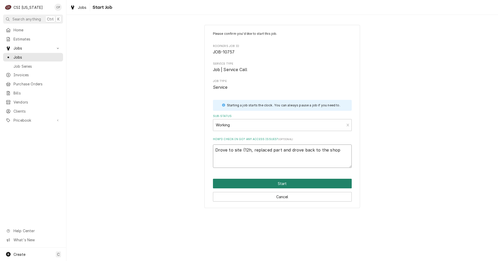
type textarea "Drove to site (12, replaced part and drove back to the shop"
type textarea "x"
type textarea "Drove to site (1, replaced part and drove back to the shop"
type textarea "x"
type textarea "Drove to site (1h, replaced part and drove back to the shop"
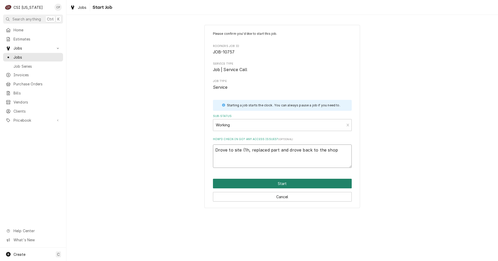
type textarea "x"
type textarea "Drove to site (1hr, replaced part and drove back to the shop"
type textarea "x"
type textarea "Drove to site (1hr), replaced part and drove back to the shop"
click at [337, 151] on textarea "Drove to site (1hr), replaced part and drove back to the shop" at bounding box center [282, 156] width 139 height 23
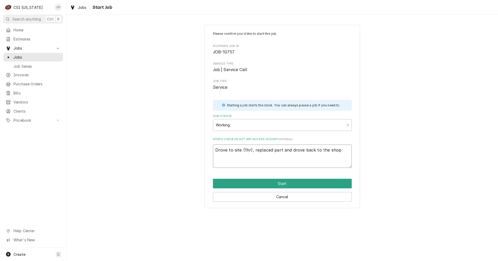
type textarea "x"
type textarea "Drove to site (1hr), replaced part and drove back to the shop"
type textarea "x"
type textarea "Drove to site (1hr), replaced part and drove back to the shop ("
type textarea "x"
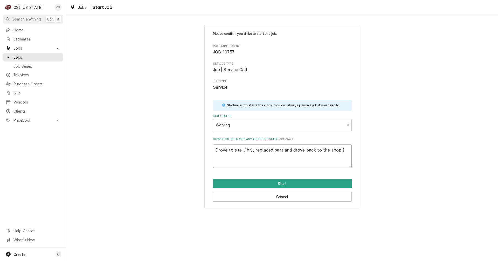
type textarea "Drove to site (1hr), replaced part and drove back to the shop (1"
type textarea "x"
type textarea "Drove to site (1hr), replaced part and drove back to the shop (1h"
type textarea "x"
type textarea "Drove to site (1hr), replaced part and drove back to the shop (1hr"
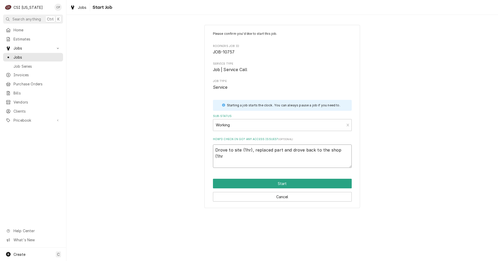
type textarea "x"
type textarea "Drove to site (1hr), replaced part and drove back to the shop (1hr)"
click at [280, 152] on textarea "Drove to site (1hr), replaced part and drove back to the shop (1hr)" at bounding box center [282, 156] width 139 height 23
type textarea "x"
type textarea "Drove to site (1hr), replaced part and drove back to the shop (1hr)"
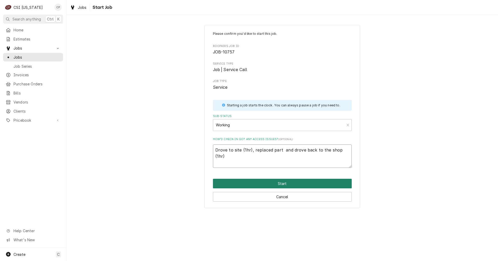
type textarea "x"
type textarea "Drove to site (1hr), replaced part ( and drove back to the shop (1hr)"
type textarea "x"
type textarea "Drove to site (1hr), replaced part (1 and drove back to the shop (1hr)"
type textarea "x"
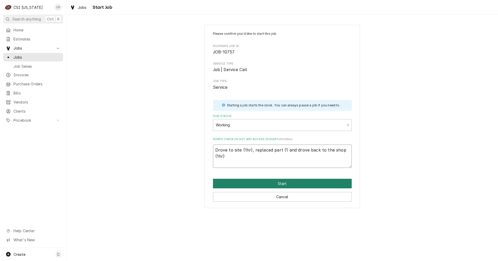
type textarea "Drove to site (1hr), replaced part (10 and drove back to the shop (1hr)"
type textarea "x"
type textarea "Drove to site (1hr), replaced part (10m and drove back to the shop (1hr)"
type textarea "x"
type textarea "Drove to site (1hr), replaced part (10mi and drove back to the shop (1hr)"
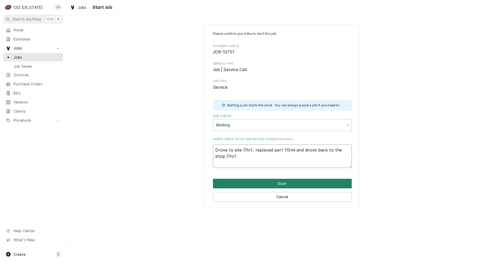
type textarea "x"
type textarea "Drove to site (1hr), replaced part (10min and drove back to the shop (1hr)"
type textarea "x"
type textarea "Drove to site (1hr), replaced part (10mins and drove back to the shop (1hr)"
type textarea "x"
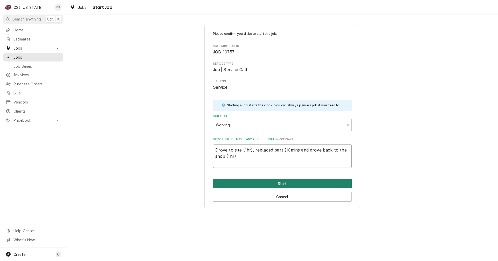
type textarea "Drove to site (1hr), replaced part (10min and drove back to the shop (1hr)"
type textarea "x"
type textarea "Drove to site (1hr), replaced part (10min) and drove back to the shop (1hr)"
click at [275, 182] on button "Start" at bounding box center [282, 184] width 139 height 10
type textarea "x"
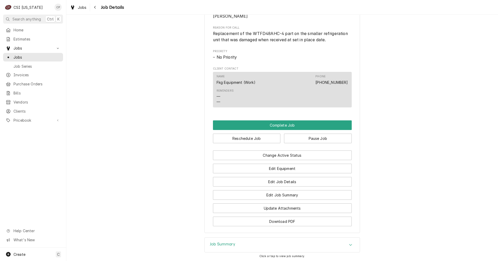
scroll to position [312, 0]
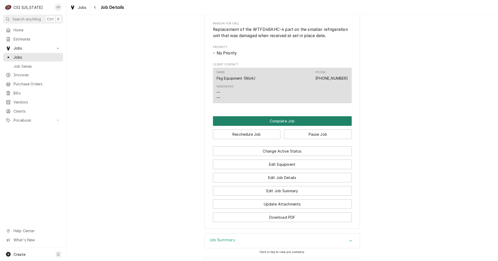
click at [282, 126] on button "Complete Job" at bounding box center [282, 121] width 139 height 10
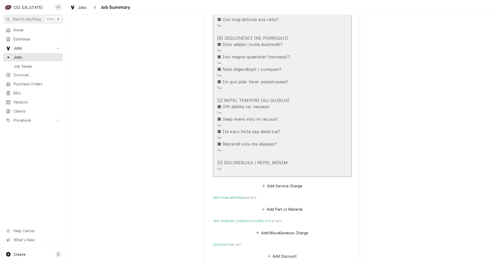
scroll to position [441, 0]
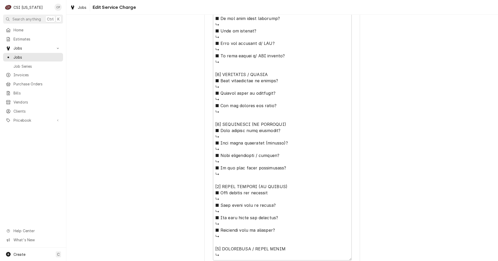
scroll to position [360, 0]
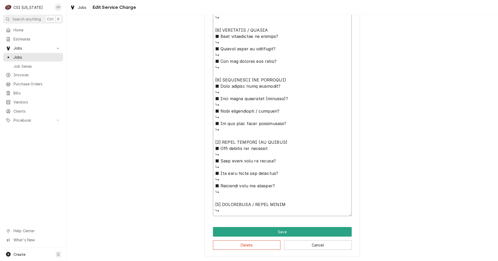
click at [285, 212] on textarea "Service Summary" at bounding box center [282, 42] width 139 height 347
type textarea "x"
type textarea "⚠️ LORE IPSUMDOLORSI ⚠️ ✪ Ametcons adi elitsedd eiusmodt ✪ Incidid utlabore etd…"
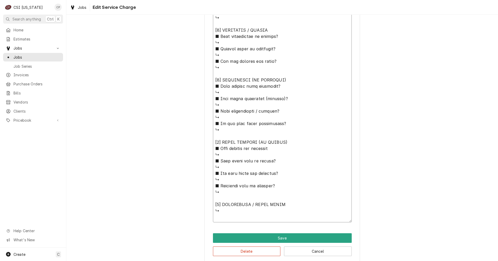
type textarea "x"
type textarea "⚠️ LORE IPSUMDOLORSI ⚠️ ✪ Ametcons adi elitsedd eiusmodt ✪ Incidid utlabore etd…"
type textarea "x"
type textarea "⚠️ LORE IPSUMDOLORSI ⚠️ ✪ Ametcons adi elitsedd eiusmodt ✪ Incidid utlabore etd…"
type textarea "x"
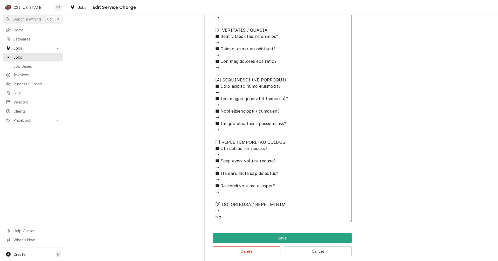
type textarea "⚠️ LORE IPSUMDOLORSI ⚠️ ✪ Ametcons adi elitsedd eiusmodt ✪ Incidid utlabore etd…"
type textarea "x"
type textarea "⚠️ LORE IPSUMDOLORSI ⚠️ ✪ Ametcons adi elitsedd eiusmodt ✪ Incidid utlabore etd…"
type textarea "x"
type textarea "⚠️ 𝗙𝗢𝗥𝗠 𝗜𝗡𝗦𝗧𝗥𝗨𝗖𝗧𝗜𝗢𝗡𝗦 ⚠️ ✪ 𝗖𝗼𝗺𝗽𝗹𝗲𝘁𝗲 𝗮𝗹𝗹 𝗿𝗲𝗹𝗲𝘃𝗮𝗻𝘁 𝘀𝗲𝗰𝘁𝗶𝗼𝗻𝘀 ✪ 𝗣𝗿𝗼𝘃𝗶𝗱𝗲 𝗱𝗲𝘁𝗮𝗶𝗹𝗲𝗱 𝗮𝗻𝘀…"
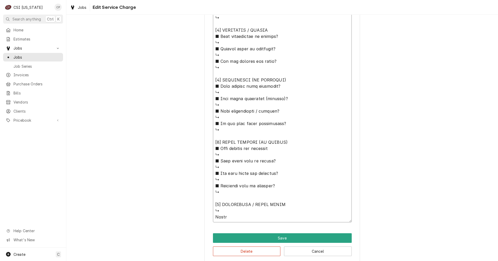
type textarea "x"
type textarea "⚠️ 𝗙𝗢𝗥𝗠 𝗜𝗡𝗦𝗧𝗥𝗨𝗖𝗧𝗜𝗢𝗡𝗦 ⚠️ ✪ 𝗖𝗼𝗺𝗽𝗹𝗲𝘁𝗲 𝗮𝗹𝗹 𝗿𝗲𝗹𝗲𝘃𝗮𝗻𝘁 𝘀𝗲𝗰𝘁𝗶𝗼𝗻𝘀 ✪ 𝗣𝗿𝗼𝘃𝗶𝗱𝗲 𝗱𝗲𝘁𝗮𝗶𝗹𝗲𝗱 𝗮𝗻𝘀…"
type textarea "x"
type textarea "⚠️ 𝗙𝗢𝗥𝗠 𝗜𝗡𝗦𝗧𝗥𝗨𝗖𝗧𝗜𝗢𝗡𝗦 ⚠️ ✪ 𝗖𝗼𝗺𝗽𝗹𝗲𝘁𝗲 𝗮𝗹𝗹 𝗿𝗲𝗹𝗲𝘃𝗮𝗻𝘁 𝘀𝗲𝗰𝘁𝗶𝗼𝗻𝘀 ✪ 𝗣𝗿𝗼𝘃𝗶𝗱𝗲 𝗱𝗲𝘁𝗮𝗶𝗹𝗲𝗱 𝗮𝗻𝘀…"
type textarea "x"
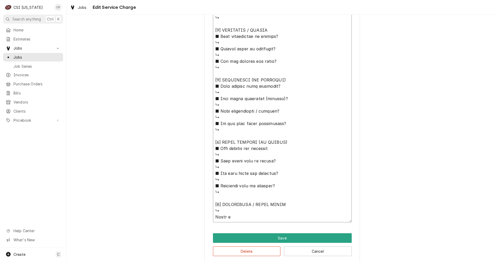
type textarea "⚠️ 𝗙𝗢𝗥𝗠 𝗜𝗡𝗦𝗧𝗥𝗨𝗖𝗧𝗜𝗢𝗡𝗦 ⚠️ ✪ 𝗖𝗼𝗺𝗽𝗹𝗲𝘁𝗲 𝗮𝗹𝗹 𝗿𝗲𝗹𝗲𝘃𝗮𝗻𝘁 𝘀𝗲𝗰𝘁𝗶𝗼𝗻𝘀 ✪ 𝗣𝗿𝗼𝘃𝗶𝗱𝗲 𝗱𝗲𝘁𝗮𝗶𝗹𝗲𝗱 𝗮𝗻𝘀…"
type textarea "x"
type textarea "⚠️ 𝗙𝗢𝗥𝗠 𝗜𝗡𝗦𝗧𝗥𝗨𝗖𝗧𝗜𝗢𝗡𝗦 ⚠️ ✪ 𝗖𝗼𝗺𝗽𝗹𝗲𝘁𝗲 𝗮𝗹𝗹 𝗿𝗲𝗹𝗲𝘃𝗮𝗻𝘁 𝘀𝗲𝗰𝘁𝗶𝗼𝗻𝘀 ✪ 𝗣𝗿𝗼𝘃𝗶𝗱𝗲 𝗱𝗲𝘁𝗮𝗶𝗹𝗲𝗱 𝗮𝗻𝘀…"
type textarea "x"
type textarea "⚠️ 𝗙𝗢𝗥𝗠 𝗜𝗡𝗦𝗧𝗥𝗨𝗖𝗧𝗜𝗢𝗡𝗦 ⚠️ ✪ 𝗖𝗼𝗺𝗽𝗹𝗲𝘁𝗲 𝗮𝗹𝗹 𝗿𝗲𝗹𝗲𝘃𝗮𝗻𝘁 𝘀𝗲𝗰𝘁𝗶𝗼𝗻𝘀 ✪ 𝗣𝗿𝗼𝘃𝗶𝗱𝗲 𝗱𝗲𝘁𝗮𝗶𝗹𝗲𝗱 𝗮𝗻𝘀…"
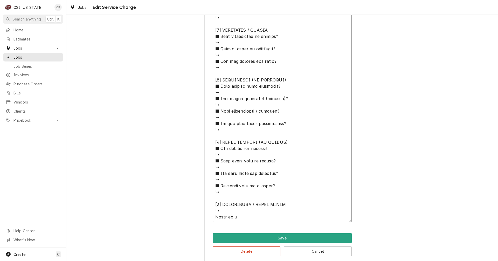
type textarea "x"
type textarea "⚠️ 𝗙𝗢𝗥𝗠 𝗜𝗡𝗦𝗧𝗥𝗨𝗖𝗧𝗜𝗢𝗡𝗦 ⚠️ ✪ 𝗖𝗼𝗺𝗽𝗹𝗲𝘁𝗲 𝗮𝗹𝗹 𝗿𝗲𝗹𝗲𝘃𝗮𝗻𝘁 𝘀𝗲𝗰𝘁𝗶𝗼𝗻𝘀 ✪ 𝗣𝗿𝗼𝘃𝗶𝗱𝗲 𝗱𝗲𝘁𝗮𝗶𝗹𝗲𝗱 𝗮𝗻𝘀…"
type textarea "x"
type textarea "⚠️ 𝗙𝗢𝗥𝗠 𝗜𝗡𝗦𝗧𝗥𝗨𝗖𝗧𝗜𝗢𝗡𝗦 ⚠️ ✪ 𝗖𝗼𝗺𝗽𝗹𝗲𝘁𝗲 𝗮𝗹𝗹 𝗿𝗲𝗹𝗲𝘃𝗮𝗻𝘁 𝘀𝗲𝗰𝘁𝗶𝗼𝗻𝘀 ✪ 𝗣𝗿𝗼𝘃𝗶𝗱𝗲 𝗱𝗲𝘁𝗮𝗶𝗹𝗲𝗱 𝗮𝗻𝘀…"
type textarea "x"
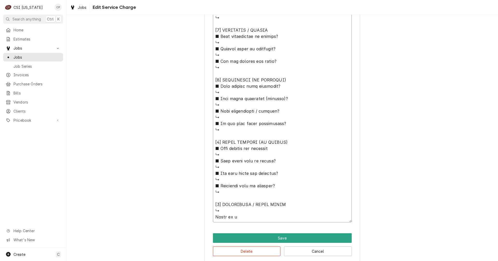
type textarea "⚠️ 𝗙𝗢𝗥𝗠 𝗜𝗡𝗦𝗧𝗥𝗨𝗖𝗧𝗜𝗢𝗡𝗦 ⚠️ ✪ 𝗖𝗼𝗺𝗽𝗹𝗲𝘁𝗲 𝗮𝗹𝗹 𝗿𝗲𝗹𝗲𝘃𝗮𝗻𝘁 𝘀𝗲𝗰𝘁𝗶𝗼𝗻𝘀 ✪ 𝗣𝗿𝗼𝘃𝗶𝗱𝗲 𝗱𝗲𝘁𝗮𝗶𝗹𝗲𝗱 𝗮𝗻𝘀…"
type textarea "x"
type textarea "⚠️ 𝗙𝗢𝗥𝗠 𝗜𝗡𝗦𝗧𝗥𝗨𝗖𝗧𝗜𝗢𝗡𝗦 ⚠️ ✪ 𝗖𝗼𝗺𝗽𝗹𝗲𝘁𝗲 𝗮𝗹𝗹 𝗿𝗲𝗹𝗲𝘃𝗮𝗻𝘁 𝘀𝗲𝗰𝘁𝗶𝗼𝗻𝘀 ✪ 𝗣𝗿𝗼𝘃𝗶𝗱𝗲 𝗱𝗲𝘁𝗮𝗶𝗹𝗲𝗱 𝗮𝗻𝘀…"
type textarea "x"
type textarea "⚠️ 𝗙𝗢𝗥𝗠 𝗜𝗡𝗦𝗧𝗥𝗨𝗖𝗧𝗜𝗢𝗡𝗦 ⚠️ ✪ 𝗖𝗼𝗺𝗽𝗹𝗲𝘁𝗲 𝗮𝗹𝗹 𝗿𝗲𝗹𝗲𝘃𝗮𝗻𝘁 𝘀𝗲𝗰𝘁𝗶𝗼𝗻𝘀 ✪ 𝗣𝗿𝗼𝘃𝗶𝗱𝗲 𝗱𝗲𝘁𝗮𝗶𝗹𝗲𝗱 𝗮𝗻𝘀…"
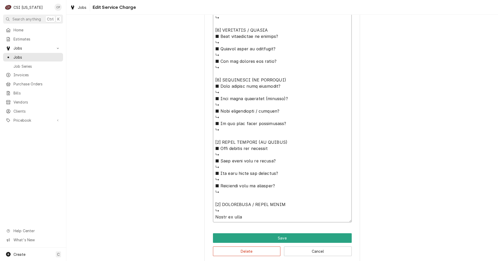
type textarea "x"
type textarea "⚠️ 𝗙𝗢𝗥𝗠 𝗜𝗡𝗦𝗧𝗥𝗨𝗖𝗧𝗜𝗢𝗡𝗦 ⚠️ ✪ 𝗖𝗼𝗺𝗽𝗹𝗲𝘁𝗲 𝗮𝗹𝗹 𝗿𝗲𝗹𝗲𝘃𝗮𝗻𝘁 𝘀𝗲𝗰𝘁𝗶𝗼𝗻𝘀 ✪ 𝗣𝗿𝗼𝘃𝗶𝗱𝗲 𝗱𝗲𝘁𝗮𝗶𝗹𝗲𝗱 𝗮𝗻𝘀…"
type textarea "x"
type textarea "⚠️ 𝗙𝗢𝗥𝗠 𝗜𝗡𝗦𝗧𝗥𝗨𝗖𝗧𝗜𝗢𝗡𝗦 ⚠️ ✪ 𝗖𝗼𝗺𝗽𝗹𝗲𝘁𝗲 𝗮𝗹𝗹 𝗿𝗲𝗹𝗲𝘃𝗮𝗻𝘁 𝘀𝗲𝗰𝘁𝗶𝗼𝗻𝘀 ✪ 𝗣𝗿𝗼𝘃𝗶𝗱𝗲 𝗱𝗲𝘁𝗮𝗶𝗹𝗲𝗱 𝗮𝗻𝘀…"
type textarea "x"
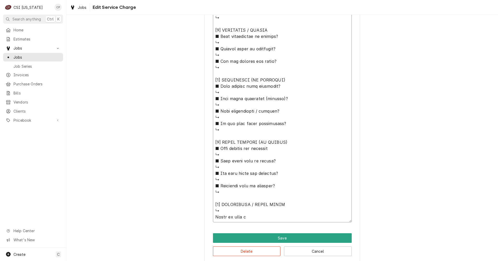
type textarea "⚠️ 𝗙𝗢𝗥𝗠 𝗜𝗡𝗦𝗧𝗥𝗨𝗖𝗧𝗜𝗢𝗡𝗦 ⚠️ ✪ 𝗖𝗼𝗺𝗽𝗹𝗲𝘁𝗲 𝗮𝗹𝗹 𝗿𝗲𝗹𝗲𝘃𝗮𝗻𝘁 𝘀𝗲𝗰𝘁𝗶𝗼𝗻𝘀 ✪ 𝗣𝗿𝗼𝘃𝗶𝗱𝗲 𝗱𝗲𝘁𝗮𝗶𝗹𝗲𝗱 𝗮𝗻𝘀…"
type textarea "x"
type textarea "⚠️ 𝗙𝗢𝗥𝗠 𝗜𝗡𝗦𝗧𝗥𝗨𝗖𝗧𝗜𝗢𝗡𝗦 ⚠️ ✪ 𝗖𝗼𝗺𝗽𝗹𝗲𝘁𝗲 𝗮𝗹𝗹 𝗿𝗲𝗹𝗲𝘃𝗮𝗻𝘁 𝘀𝗲𝗰𝘁𝗶𝗼𝗻𝘀 ✪ 𝗣𝗿𝗼𝘃𝗶𝗱𝗲 𝗱𝗲𝘁𝗮𝗶𝗹𝗲𝗱 𝗮𝗻𝘀…"
type textarea "x"
type textarea "⚠️ 𝗙𝗢𝗥𝗠 𝗜𝗡𝗦𝗧𝗥𝗨𝗖𝗧𝗜𝗢𝗡𝗦 ⚠️ ✪ 𝗖𝗼𝗺𝗽𝗹𝗲𝘁𝗲 𝗮𝗹𝗹 𝗿𝗲𝗹𝗲𝘃𝗮𝗻𝘁 𝘀𝗲𝗰𝘁𝗶𝗼𝗻𝘀 ✪ 𝗣𝗿𝗼𝘃𝗶𝗱𝗲 𝗱𝗲𝘁𝗮𝗶𝗹𝗲𝗱 𝗮𝗻𝘀…"
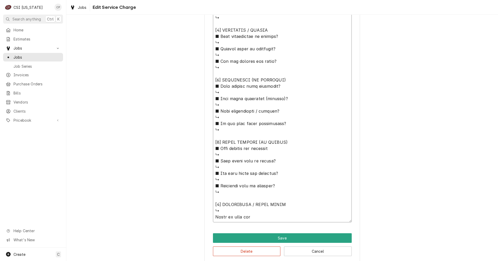
type textarea "x"
type textarea "⚠️ 𝗙𝗢𝗥𝗠 𝗜𝗡𝗦𝗧𝗥𝗨𝗖𝗧𝗜𝗢𝗡𝗦 ⚠️ ✪ 𝗖𝗼𝗺𝗽𝗹𝗲𝘁𝗲 𝗮𝗹𝗹 𝗿𝗲𝗹𝗲𝘃𝗮𝗻𝘁 𝘀𝗲𝗰𝘁𝗶𝗼𝗻𝘀 ✪ 𝗣𝗿𝗼𝘃𝗶𝗱𝗲 𝗱𝗲𝘁𝗮𝗶𝗹𝗲𝗱 𝗮𝗻𝘀…"
type textarea "x"
type textarea "⚠️ 𝗙𝗢𝗥𝗠 𝗜𝗡𝗦𝗧𝗥𝗨𝗖𝗧𝗜𝗢𝗡𝗦 ⚠️ ✪ 𝗖𝗼𝗺𝗽𝗹𝗲𝘁𝗲 𝗮𝗹𝗹 𝗿𝗲𝗹𝗲𝘃𝗮𝗻𝘁 𝘀𝗲𝗰𝘁𝗶𝗼𝗻𝘀 ✪ 𝗣𝗿𝗼𝘃𝗶𝗱𝗲 𝗱𝗲𝘁𝗮𝗶𝗹𝗲𝗱 𝗮𝗻𝘀…"
type textarea "x"
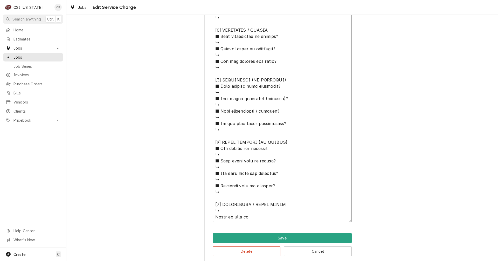
type textarea "⚠️ 𝗙𝗢𝗥𝗠 𝗜𝗡𝗦𝗧𝗥𝗨𝗖𝗧𝗜𝗢𝗡𝗦 ⚠️ ✪ 𝗖𝗼𝗺𝗽𝗹𝗲𝘁𝗲 𝗮𝗹𝗹 𝗿𝗲𝗹𝗲𝘃𝗮𝗻𝘁 𝘀𝗲𝗰𝘁𝗶𝗼𝗻𝘀 ✪ 𝗣𝗿𝗼𝘃𝗶𝗱𝗲 𝗱𝗲𝘁𝗮𝗶𝗹𝗲𝗱 𝗮𝗻𝘀…"
type textarea "x"
type textarea "⚠️ 𝗙𝗢𝗥𝗠 𝗜𝗡𝗦𝗧𝗥𝗨𝗖𝗧𝗜𝗢𝗡𝗦 ⚠️ ✪ 𝗖𝗼𝗺𝗽𝗹𝗲𝘁𝗲 𝗮𝗹𝗹 𝗿𝗲𝗹𝗲𝘃𝗮𝗻𝘁 𝘀𝗲𝗰𝘁𝗶𝗼𝗻𝘀 ✪ 𝗣𝗿𝗼𝘃𝗶𝗱𝗲 𝗱𝗲𝘁𝗮𝗶𝗹𝗲𝗱 𝗮𝗻𝘀…"
type textarea "x"
type textarea "⚠️ 𝗙𝗢𝗥𝗠 𝗜𝗡𝗦𝗧𝗥𝗨𝗖𝗧𝗜𝗢𝗡𝗦 ⚠️ ✪ 𝗖𝗼𝗺𝗽𝗹𝗲𝘁𝗲 𝗮𝗹𝗹 𝗿𝗲𝗹𝗲𝘃𝗮𝗻𝘁 𝘀𝗲𝗰𝘁𝗶𝗼𝗻𝘀 ✪ 𝗣𝗿𝗼𝘃𝗶𝗱𝗲 𝗱𝗲𝘁𝗮𝗶𝗹𝗲𝗱 𝗮𝗻𝘀…"
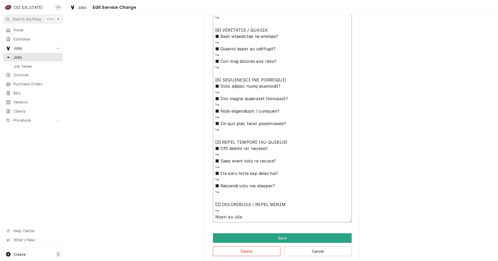
type textarea "x"
type textarea "⚠️ 𝗙𝗢𝗥𝗠 𝗜𝗡𝗦𝗧𝗥𝗨𝗖𝗧𝗜𝗢𝗡𝗦 ⚠️ ✪ 𝗖𝗼𝗺𝗽𝗹𝗲𝘁𝗲 𝗮𝗹𝗹 𝗿𝗲𝗹𝗲𝘃𝗮𝗻𝘁 𝘀𝗲𝗰𝘁𝗶𝗼𝗻𝘀 ✪ 𝗣𝗿𝗼𝘃𝗶𝗱𝗲 𝗱𝗲𝘁𝗮𝗶𝗹𝗲𝗱 𝗮𝗻𝘀…"
type textarea "x"
type textarea "⚠️ 𝗙𝗢𝗥𝗠 𝗜𝗡𝗦𝗧𝗥𝗨𝗖𝗧𝗜𝗢𝗡𝗦 ⚠️ ✪ 𝗖𝗼𝗺𝗽𝗹𝗲𝘁𝗲 𝗮𝗹𝗹 𝗿𝗲𝗹𝗲𝘃𝗮𝗻𝘁 𝘀𝗲𝗰𝘁𝗶𝗼𝗻𝘀 ✪ 𝗣𝗿𝗼𝘃𝗶𝗱𝗲 𝗱𝗲𝘁𝗮𝗶𝗹𝗲𝗱 𝗮𝗻𝘀…"
type textarea "x"
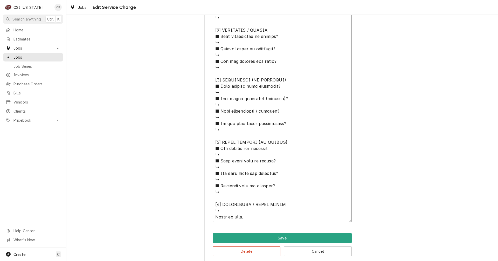
type textarea "⚠️ 𝗙𝗢𝗥𝗠 𝗜𝗡𝗦𝗧𝗥𝗨𝗖𝗧𝗜𝗢𝗡𝗦 ⚠️ ✪ 𝗖𝗼𝗺𝗽𝗹𝗲𝘁𝗲 𝗮𝗹𝗹 𝗿𝗲𝗹𝗲𝘃𝗮𝗻𝘁 𝘀𝗲𝗰𝘁𝗶𝗼𝗻𝘀 ✪ 𝗣𝗿𝗼𝘃𝗶𝗱𝗲 𝗱𝗲𝘁𝗮𝗶𝗹𝗲𝗱 𝗮𝗻𝘀…"
type textarea "x"
type textarea "⚠️ 𝗙𝗢𝗥𝗠 𝗜𝗡𝗦𝗧𝗥𝗨𝗖𝗧𝗜𝗢𝗡𝗦 ⚠️ ✪ 𝗖𝗼𝗺𝗽𝗹𝗲𝘁𝗲 𝗮𝗹𝗹 𝗿𝗲𝗹𝗲𝘃𝗮𝗻𝘁 𝘀𝗲𝗰𝘁𝗶𝗼𝗻𝘀 ✪ 𝗣𝗿𝗼𝘃𝗶𝗱𝗲 𝗱𝗲𝘁𝗮𝗶𝗹𝗲𝗱 𝗮𝗻𝘀…"
type textarea "x"
type textarea "⚠️ 𝗙𝗢𝗥𝗠 𝗜𝗡𝗦𝗧𝗥𝗨𝗖𝗧𝗜𝗢𝗡𝗦 ⚠️ ✪ 𝗖𝗼𝗺𝗽𝗹𝗲𝘁𝗲 𝗮𝗹𝗹 𝗿𝗲𝗹𝗲𝘃𝗮𝗻𝘁 𝘀𝗲𝗰𝘁𝗶𝗼𝗻𝘀 ✪ 𝗣𝗿𝗼𝘃𝗶𝗱𝗲 𝗱𝗲𝘁𝗮𝗶𝗹𝗲𝗱 𝗮𝗻𝘀…"
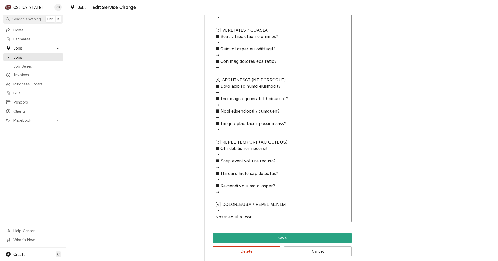
type textarea "x"
type textarea "⚠️ 𝗙𝗢𝗥𝗠 𝗜𝗡𝗦𝗧𝗥𝗨𝗖𝗧𝗜𝗢𝗡𝗦 ⚠️ ✪ 𝗖𝗼𝗺𝗽𝗹𝗲𝘁𝗲 𝗮𝗹𝗹 𝗿𝗲𝗹𝗲𝘃𝗮𝗻𝘁 𝘀𝗲𝗰𝘁𝗶𝗼𝗻𝘀 ✪ 𝗣𝗿𝗼𝘃𝗶𝗱𝗲 𝗱𝗲𝘁𝗮𝗶𝗹𝗲𝗱 𝗮𝗻𝘀…"
type textarea "x"
type textarea "⚠️ 𝗙𝗢𝗥𝗠 𝗜𝗡𝗦𝗧𝗥𝗨𝗖𝗧𝗜𝗢𝗡𝗦 ⚠️ ✪ 𝗖𝗼𝗺𝗽𝗹𝗲𝘁𝗲 𝗮𝗹𝗹 𝗿𝗲𝗹𝗲𝘃𝗮𝗻𝘁 𝘀𝗲𝗰𝘁𝗶𝗼𝗻𝘀 ✪ 𝗣𝗿𝗼𝘃𝗶𝗱𝗲 𝗱𝗲𝘁𝗮𝗶𝗹𝗲𝗱 𝗮𝗻𝘀…"
type textarea "x"
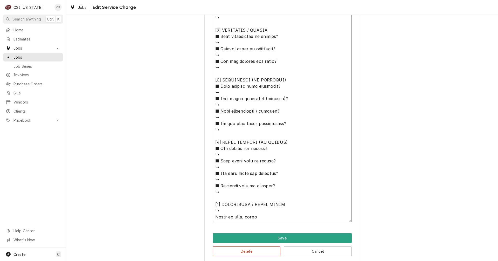
type textarea "⚠️ 𝗙𝗢𝗥𝗠 𝗜𝗡𝗦𝗧𝗥𝗨𝗖𝗧𝗜𝗢𝗡𝗦 ⚠️ ✪ 𝗖𝗼𝗺𝗽𝗹𝗲𝘁𝗲 𝗮𝗹𝗹 𝗿𝗲𝗹𝗲𝘃𝗮𝗻𝘁 𝘀𝗲𝗰𝘁𝗶𝗼𝗻𝘀 ✪ 𝗣𝗿𝗼𝘃𝗶𝗱𝗲 𝗱𝗲𝘁𝗮𝗶𝗹𝗲𝗱 𝗮𝗻𝘀…"
type textarea "x"
type textarea "⚠️ 𝗙𝗢𝗥𝗠 𝗜𝗡𝗦𝗧𝗥𝗨𝗖𝗧𝗜𝗢𝗡𝗦 ⚠️ ✪ 𝗖𝗼𝗺𝗽𝗹𝗲𝘁𝗲 𝗮𝗹𝗹 𝗿𝗲𝗹𝗲𝘃𝗮𝗻𝘁 𝘀𝗲𝗰𝘁𝗶𝗼𝗻𝘀 ✪ 𝗣𝗿𝗼𝘃𝗶𝗱𝗲 𝗱𝗲𝘁𝗮𝗶𝗹𝗲𝗱 𝗮𝗻𝘀…"
type textarea "x"
type textarea "⚠️ 𝗙𝗢𝗥𝗠 𝗜𝗡𝗦𝗧𝗥𝗨𝗖𝗧𝗜𝗢𝗡𝗦 ⚠️ ✪ 𝗖𝗼𝗺𝗽𝗹𝗲𝘁𝗲 𝗮𝗹𝗹 𝗿𝗲𝗹𝗲𝘃𝗮𝗻𝘁 𝘀𝗲𝗰𝘁𝗶𝗼𝗻𝘀 ✪ 𝗣𝗿𝗼𝘃𝗶𝗱𝗲 𝗱𝗲𝘁𝗮𝗶𝗹𝗲𝗱 𝗮𝗻𝘀…"
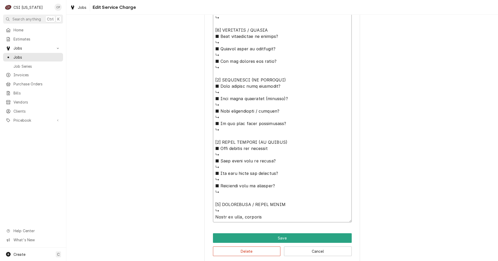
type textarea "x"
type textarea "⚠️ 𝗙𝗢𝗥𝗠 𝗜𝗡𝗦𝗧𝗥𝗨𝗖𝗧𝗜𝗢𝗡𝗦 ⚠️ ✪ 𝗖𝗼𝗺𝗽𝗹𝗲𝘁𝗲 𝗮𝗹𝗹 𝗿𝗲𝗹𝗲𝘃𝗮𝗻𝘁 𝘀𝗲𝗰𝘁𝗶𝗼𝗻𝘀 ✪ 𝗣𝗿𝗼𝘃𝗶𝗱𝗲 𝗱𝗲𝘁𝗮𝗶𝗹𝗲𝗱 𝗮𝗻𝘀…"
type textarea "x"
type textarea "⚠️ 𝗙𝗢𝗥𝗠 𝗜𝗡𝗦𝗧𝗥𝗨𝗖𝗧𝗜𝗢𝗡𝗦 ⚠️ ✪ 𝗖𝗼𝗺𝗽𝗹𝗲𝘁𝗲 𝗮𝗹𝗹 𝗿𝗲𝗹𝗲𝘃𝗮𝗻𝘁 𝘀𝗲𝗰𝘁𝗶𝗼𝗻𝘀 ✪ 𝗣𝗿𝗼𝘃𝗶𝗱𝗲 𝗱𝗲𝘁𝗮𝗶𝗹𝗲𝗱 𝗮𝗻𝘀…"
type textarea "x"
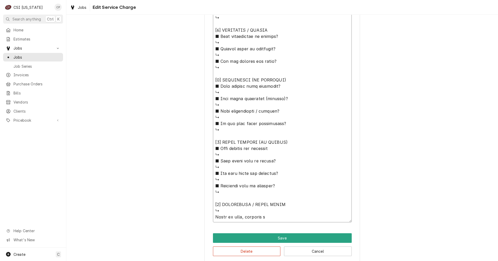
type textarea "⚠️ 𝗙𝗢𝗥𝗠 𝗜𝗡𝗦𝗧𝗥𝗨𝗖𝗧𝗜𝗢𝗡𝗦 ⚠️ ✪ 𝗖𝗼𝗺𝗽𝗹𝗲𝘁𝗲 𝗮𝗹𝗹 𝗿𝗲𝗹𝗲𝘃𝗮𝗻𝘁 𝘀𝗲𝗰𝘁𝗶𝗼𝗻𝘀 ✪ 𝗣𝗿𝗼𝘃𝗶𝗱𝗲 𝗱𝗲𝘁𝗮𝗶𝗹𝗲𝗱 𝗮𝗻𝘀…"
type textarea "x"
type textarea "⚠️ 𝗙𝗢𝗥𝗠 𝗜𝗡𝗦𝗧𝗥𝗨𝗖𝗧𝗜𝗢𝗡𝗦 ⚠️ ✪ 𝗖𝗼𝗺𝗽𝗹𝗲𝘁𝗲 𝗮𝗹𝗹 𝗿𝗲𝗹𝗲𝘃𝗮𝗻𝘁 𝘀𝗲𝗰𝘁𝗶𝗼𝗻𝘀 ✪ 𝗣𝗿𝗼𝘃𝗶𝗱𝗲 𝗱𝗲𝘁𝗮𝗶𝗹𝗲𝗱 𝗮𝗻𝘀…"
type textarea "x"
type textarea "⚠️ 𝗙𝗢𝗥𝗠 𝗜𝗡𝗦𝗧𝗥𝗨𝗖𝗧𝗜𝗢𝗡𝗦 ⚠️ ✪ 𝗖𝗼𝗺𝗽𝗹𝗲𝘁𝗲 𝗮𝗹𝗹 𝗿𝗲𝗹𝗲𝘃𝗮𝗻𝘁 𝘀𝗲𝗰𝘁𝗶𝗼𝗻𝘀 ✪ 𝗣𝗿𝗼𝘃𝗶𝗱𝗲 𝗱𝗲𝘁𝗮𝗶𝗹𝗲𝗱 𝗮𝗻𝘀…"
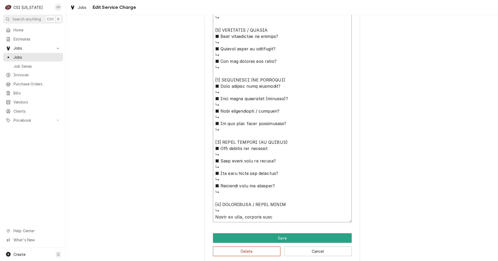
type textarea "x"
type textarea "⚠️ 𝗙𝗢𝗥𝗠 𝗜𝗡𝗦𝗧𝗥𝗨𝗖𝗧𝗜𝗢𝗡𝗦 ⚠️ ✪ 𝗖𝗼𝗺𝗽𝗹𝗲𝘁𝗲 𝗮𝗹𝗹 𝗿𝗲𝗹𝗲𝘃𝗮𝗻𝘁 𝘀𝗲𝗰𝘁𝗶𝗼𝗻𝘀 ✪ 𝗣𝗿𝗼𝘃𝗶𝗱𝗲 𝗱𝗲𝘁𝗮𝗶𝗹𝗲𝗱 𝗮𝗻𝘀…"
type textarea "x"
type textarea "⚠️ 𝗙𝗢𝗥𝗠 𝗜𝗡𝗦𝗧𝗥𝗨𝗖𝗧𝗜𝗢𝗡𝗦 ⚠️ ✪ 𝗖𝗼𝗺𝗽𝗹𝗲𝘁𝗲 𝗮𝗹𝗹 𝗿𝗲𝗹𝗲𝘃𝗮𝗻𝘁 𝘀𝗲𝗰𝘁𝗶𝗼𝗻𝘀 ✪ 𝗣𝗿𝗼𝘃𝗶𝗱𝗲 𝗱𝗲𝘁𝗮𝗶𝗹𝗲𝗱 𝗮𝗻𝘀…"
type textarea "x"
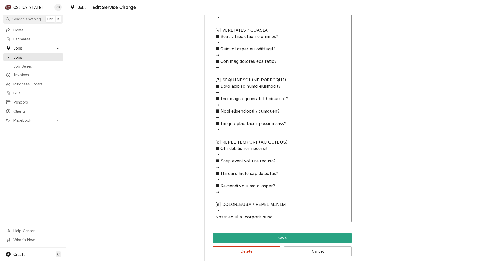
type textarea "⚠️ 𝗙𝗢𝗥𝗠 𝗜𝗡𝗦𝗧𝗥𝗨𝗖𝗧𝗜𝗢𝗡𝗦 ⚠️ ✪ 𝗖𝗼𝗺𝗽𝗹𝗲𝘁𝗲 𝗮𝗹𝗹 𝗿𝗲𝗹𝗲𝘃𝗮𝗻𝘁 𝘀𝗲𝗰𝘁𝗶𝗼𝗻𝘀 ✪ 𝗣𝗿𝗼𝘃𝗶𝗱𝗲 𝗱𝗲𝘁𝗮𝗶𝗹𝗲𝗱 𝗮𝗻𝘀…"
type textarea "x"
type textarea "⚠️ 𝗙𝗢𝗥𝗠 𝗜𝗡𝗦𝗧𝗥𝗨𝗖𝗧𝗜𝗢𝗡𝗦 ⚠️ ✪ 𝗖𝗼𝗺𝗽𝗹𝗲𝘁𝗲 𝗮𝗹𝗹 𝗿𝗲𝗹𝗲𝘃𝗮𝗻𝘁 𝘀𝗲𝗰𝘁𝗶𝗼𝗻𝘀 ✪ 𝗣𝗿𝗼𝘃𝗶𝗱𝗲 𝗱𝗲𝘁𝗮𝗶𝗹𝗲𝗱 𝗮𝗻𝘀…"
type textarea "x"
type textarea "⚠️ 𝗙𝗢𝗥𝗠 𝗜𝗡𝗦𝗧𝗥𝗨𝗖𝗧𝗜𝗢𝗡𝗦 ⚠️ ✪ 𝗖𝗼𝗺𝗽𝗹𝗲𝘁𝗲 𝗮𝗹𝗹 𝗿𝗲𝗹𝗲𝘃𝗮𝗻𝘁 𝘀𝗲𝗰𝘁𝗶𝗼𝗻𝘀 ✪ 𝗣𝗿𝗼𝘃𝗶𝗱𝗲 𝗱𝗲𝘁𝗮𝗶𝗹𝗲𝗱 𝗮𝗻𝘀…"
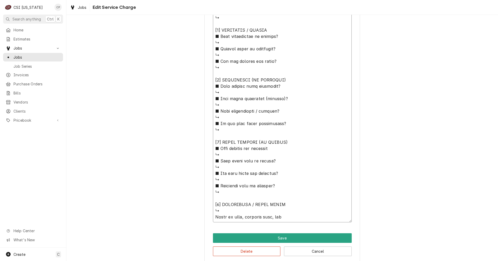
type textarea "x"
type textarea "⚠️ 𝗙𝗢𝗥𝗠 𝗜𝗡𝗦𝗧𝗥𝗨𝗖𝗧𝗜𝗢𝗡𝗦 ⚠️ ✪ 𝗖𝗼𝗺𝗽𝗹𝗲𝘁𝗲 𝗮𝗹𝗹 𝗿𝗲𝗹𝗲𝘃𝗮𝗻𝘁 𝘀𝗲𝗰𝘁𝗶𝗼𝗻𝘀 ✪ 𝗣𝗿𝗼𝘃𝗶𝗱𝗲 𝗱𝗲𝘁𝗮𝗶𝗹𝗲𝗱 𝗮𝗻𝘀…"
type textarea "x"
type textarea "⚠️ 𝗙𝗢𝗥𝗠 𝗜𝗡𝗦𝗧𝗥𝗨𝗖𝗧𝗜𝗢𝗡𝗦 ⚠️ ✪ 𝗖𝗼𝗺𝗽𝗹𝗲𝘁𝗲 𝗮𝗹𝗹 𝗿𝗲𝗹𝗲𝘃𝗮𝗻𝘁 𝘀𝗲𝗰𝘁𝗶𝗼𝗻𝘀 ✪ 𝗣𝗿𝗼𝘃𝗶𝗱𝗲 𝗱𝗲𝘁𝗮𝗶𝗹𝗲𝗱 𝗮𝗻𝘀…"
type textarea "x"
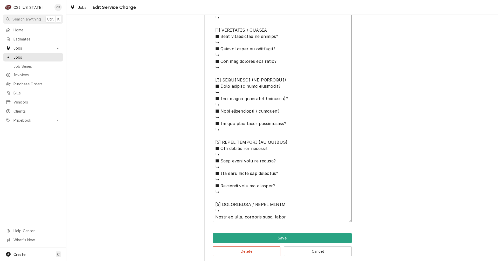
type textarea "⚠️ 𝗙𝗢𝗥𝗠 𝗜𝗡𝗦𝗧𝗥𝗨𝗖𝗧𝗜𝗢𝗡𝗦 ⚠️ ✪ 𝗖𝗼𝗺𝗽𝗹𝗲𝘁𝗲 𝗮𝗹𝗹 𝗿𝗲𝗹𝗲𝘃𝗮𝗻𝘁 𝘀𝗲𝗰𝘁𝗶𝗼𝗻𝘀 ✪ 𝗣𝗿𝗼𝘃𝗶𝗱𝗲 𝗱𝗲𝘁𝗮𝗶𝗹𝗲𝗱 𝗮𝗻𝘀…"
type textarea "x"
type textarea "⚠️ 𝗙𝗢𝗥𝗠 𝗜𝗡𝗦𝗧𝗥𝗨𝗖𝗧𝗜𝗢𝗡𝗦 ⚠️ ✪ 𝗖𝗼𝗺𝗽𝗹𝗲𝘁𝗲 𝗮𝗹𝗹 𝗿𝗲𝗹𝗲𝘃𝗮𝗻𝘁 𝘀𝗲𝗰𝘁𝗶𝗼𝗻𝘀 ✪ 𝗣𝗿𝗼𝘃𝗶𝗱𝗲 𝗱𝗲𝘁𝗮𝗶𝗹𝗲𝗱 𝗮𝗻𝘀…"
type textarea "x"
type textarea "⚠️ 𝗙𝗢𝗥𝗠 𝗜𝗡𝗦𝗧𝗥𝗨𝗖𝗧𝗜𝗢𝗡𝗦 ⚠️ ✪ 𝗖𝗼𝗺𝗽𝗹𝗲𝘁𝗲 𝗮𝗹𝗹 𝗿𝗲𝗹𝗲𝘃𝗮𝗻𝘁 𝘀𝗲𝗰𝘁𝗶𝗼𝗻𝘀 ✪ 𝗣𝗿𝗼𝘃𝗶𝗱𝗲 𝗱𝗲𝘁𝗮𝗶𝗹𝗲𝗱 𝗮𝗻𝘀…"
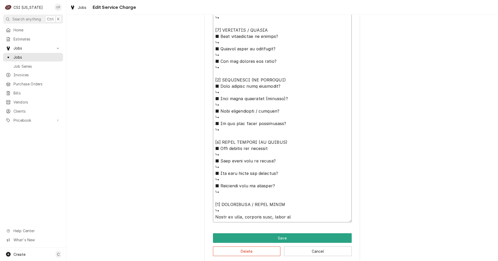
type textarea "x"
type textarea "⚠️ 𝗙𝗢𝗥𝗠 𝗜𝗡𝗦𝗧𝗥𝗨𝗖𝗧𝗜𝗢𝗡𝗦 ⚠️ ✪ 𝗖𝗼𝗺𝗽𝗹𝗲𝘁𝗲 𝗮𝗹𝗹 𝗿𝗲𝗹𝗲𝘃𝗮𝗻𝘁 𝘀𝗲𝗰𝘁𝗶𝗼𝗻𝘀 ✪ 𝗣𝗿𝗼𝘃𝗶𝗱𝗲 𝗱𝗲𝘁𝗮𝗶𝗹𝗲𝗱 𝗮𝗻𝘀…"
type textarea "x"
type textarea "⚠️ 𝗙𝗢𝗥𝗠 𝗜𝗡𝗦𝗧𝗥𝗨𝗖𝗧𝗜𝗢𝗡𝗦 ⚠️ ✪ 𝗖𝗼𝗺𝗽𝗹𝗲𝘁𝗲 𝗮𝗹𝗹 𝗿𝗲𝗹𝗲𝘃𝗮𝗻𝘁 𝘀𝗲𝗰𝘁𝗶𝗼𝗻𝘀 ✪ 𝗣𝗿𝗼𝘃𝗶𝗱𝗲 𝗱𝗲𝘁𝗮𝗶𝗹𝗲𝗱 𝗮𝗻𝘀…"
type textarea "x"
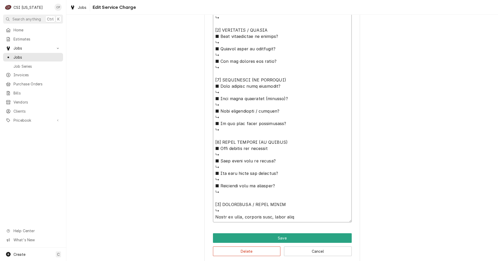
type textarea "⚠️ 𝗙𝗢𝗥𝗠 𝗜𝗡𝗦𝗧𝗥𝗨𝗖𝗧𝗜𝗢𝗡𝗦 ⚠️ ✪ 𝗖𝗼𝗺𝗽𝗹𝗲𝘁𝗲 𝗮𝗹𝗹 𝗿𝗲𝗹𝗲𝘃𝗮𝗻𝘁 𝘀𝗲𝗰𝘁𝗶𝗼𝗻𝘀 ✪ 𝗣𝗿𝗼𝘃𝗶𝗱𝗲 𝗱𝗲𝘁𝗮𝗶𝗹𝗲𝗱 𝗮𝗻𝘀…"
type textarea "x"
type textarea "⚠️ 𝗙𝗢𝗥𝗠 𝗜𝗡𝗦𝗧𝗥𝗨𝗖𝗧𝗜𝗢𝗡𝗦 ⚠️ ✪ 𝗖𝗼𝗺𝗽𝗹𝗲𝘁𝗲 𝗮𝗹𝗹 𝗿𝗲𝗹𝗲𝘃𝗮𝗻𝘁 𝘀𝗲𝗰𝘁𝗶𝗼𝗻𝘀 ✪ 𝗣𝗿𝗼𝘃𝗶𝗱𝗲 𝗱𝗲𝘁𝗮𝗶𝗹𝗲𝗱 𝗮𝗻𝘀…"
type textarea "x"
type textarea "⚠️ 𝗙𝗢𝗥𝗠 𝗜𝗡𝗦𝗧𝗥𝗨𝗖𝗧𝗜𝗢𝗡𝗦 ⚠️ ✪ 𝗖𝗼𝗺𝗽𝗹𝗲𝘁𝗲 𝗮𝗹𝗹 𝗿𝗲𝗹𝗲𝘃𝗮𝗻𝘁 𝘀𝗲𝗰𝘁𝗶𝗼𝗻𝘀 ✪ 𝗣𝗿𝗼𝘃𝗶𝗱𝗲 𝗱𝗲𝘁𝗮𝗶𝗹𝗲𝗱 𝗮𝗻𝘀…"
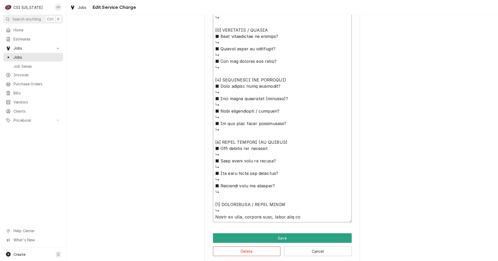
type textarea "x"
type textarea "⚠️ 𝗙𝗢𝗥𝗠 𝗜𝗡𝗦𝗧𝗥𝗨𝗖𝗧𝗜𝗢𝗡𝗦 ⚠️ ✪ 𝗖𝗼𝗺𝗽𝗹𝗲𝘁𝗲 𝗮𝗹𝗹 𝗿𝗲𝗹𝗲𝘃𝗮𝗻𝘁 𝘀𝗲𝗰𝘁𝗶𝗼𝗻𝘀 ✪ 𝗣𝗿𝗼𝘃𝗶𝗱𝗲 𝗱𝗲𝘁𝗮𝗶𝗹𝗲𝗱 𝗮𝗻𝘀…"
type textarea "x"
type textarea "⚠️ 𝗙𝗢𝗥𝗠 𝗜𝗡𝗦𝗧𝗥𝗨𝗖𝗧𝗜𝗢𝗡𝗦 ⚠️ ✪ 𝗖𝗼𝗺𝗽𝗹𝗲𝘁𝗲 𝗮𝗹𝗹 𝗿𝗲𝗹𝗲𝘃𝗮𝗻𝘁 𝘀𝗲𝗰𝘁𝗶𝗼𝗻𝘀 ✪ 𝗣𝗿𝗼𝘃𝗶𝗱𝗲 𝗱𝗲𝘁𝗮𝗶𝗹𝗲𝗱 𝗮𝗻𝘀…"
type textarea "x"
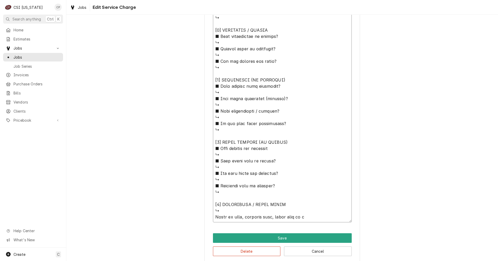
type textarea "⚠️ 𝗙𝗢𝗥𝗠 𝗜𝗡𝗦𝗧𝗥𝗨𝗖𝗧𝗜𝗢𝗡𝗦 ⚠️ ✪ 𝗖𝗼𝗺𝗽𝗹𝗲𝘁𝗲 𝗮𝗹𝗹 𝗿𝗲𝗹𝗲𝘃𝗮𝗻𝘁 𝘀𝗲𝗰𝘁𝗶𝗼𝗻𝘀 ✪ 𝗣𝗿𝗼𝘃𝗶𝗱𝗲 𝗱𝗲𝘁𝗮𝗶𝗹𝗲𝗱 𝗮𝗻𝘀…"
type textarea "x"
type textarea "⚠️ 𝗙𝗢𝗥𝗠 𝗜𝗡𝗦𝗧𝗥𝗨𝗖𝗧𝗜𝗢𝗡𝗦 ⚠️ ✪ 𝗖𝗼𝗺𝗽𝗹𝗲𝘁𝗲 𝗮𝗹𝗹 𝗿𝗲𝗹𝗲𝘃𝗮𝗻𝘁 𝘀𝗲𝗰𝘁𝗶𝗼𝗻𝘀 ✪ 𝗣𝗿𝗼𝘃𝗶𝗱𝗲 𝗱𝗲𝘁𝗮𝗶𝗹𝗲𝗱 𝗮𝗻𝘀…"
type textarea "x"
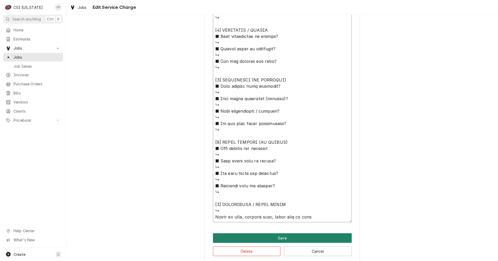
type textarea "⚠️ 𝗙𝗢𝗥𝗠 𝗜𝗡𝗦𝗧𝗥𝗨𝗖𝗧𝗜𝗢𝗡𝗦 ⚠️ ✪ 𝗖𝗼𝗺𝗽𝗹𝗲𝘁𝗲 𝗮𝗹𝗹 𝗿𝗲𝗹𝗲𝘃𝗮𝗻𝘁 𝘀𝗲𝗰𝘁𝗶𝗼𝗻𝘀 ✪ 𝗣𝗿𝗼𝘃𝗶𝗱𝗲 𝗱𝗲𝘁𝗮𝗶𝗹𝗲𝗱 𝗮𝗻𝘀…"
click at [283, 240] on button "Save" at bounding box center [282, 238] width 139 height 10
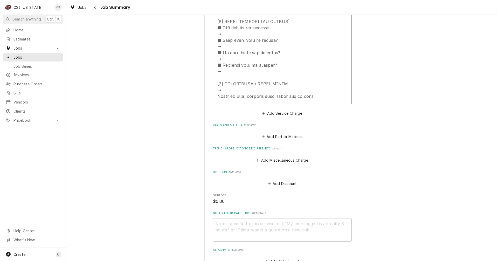
scroll to position [534, 0]
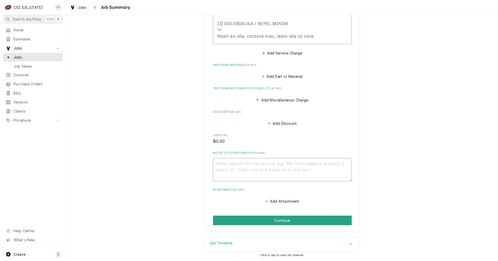
click at [226, 164] on textarea "Notes to Dispatcher(s) ( optional )" at bounding box center [282, 169] width 139 height 23
click at [282, 221] on button "Continue" at bounding box center [282, 221] width 139 height 10
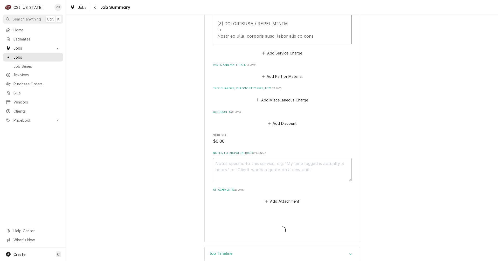
type textarea "x"
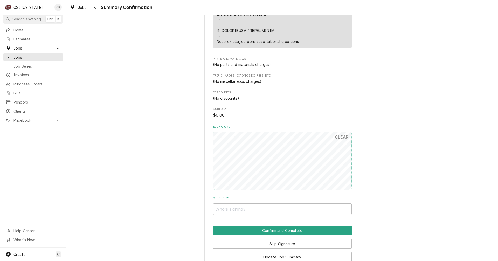
scroll to position [510, 0]
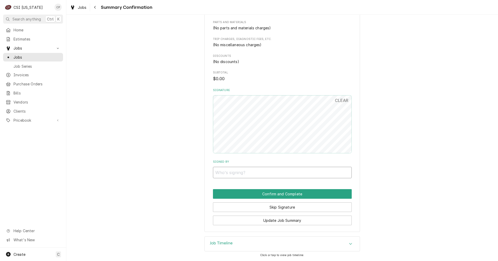
drag, startPoint x: 229, startPoint y: 173, endPoint x: 235, endPoint y: 173, distance: 6.0
click at [234, 173] on input "Signed By" at bounding box center [282, 172] width 139 height 11
type input "[PERSON_NAME]"
click at [280, 195] on button "Confirm and Complete" at bounding box center [282, 194] width 139 height 10
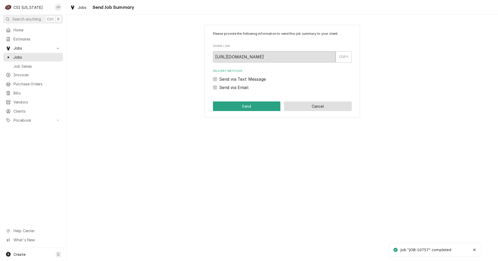
click at [311, 106] on button "Cancel" at bounding box center [318, 107] width 68 height 10
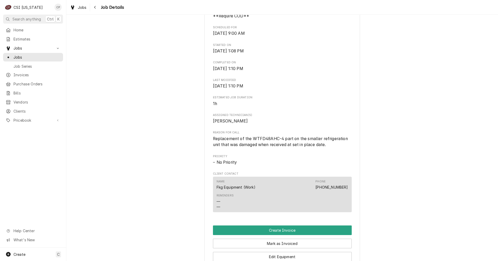
scroll to position [260, 0]
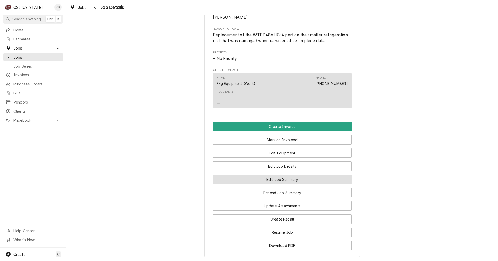
click at [275, 184] on button "Edit Job Summary" at bounding box center [282, 180] width 139 height 10
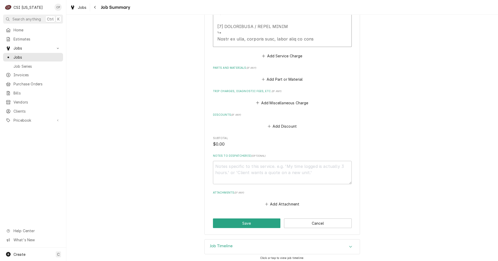
scroll to position [534, 0]
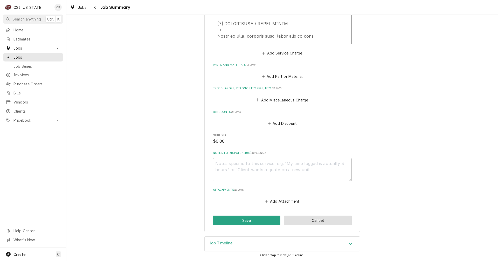
click at [316, 222] on button "Cancel" at bounding box center [318, 221] width 68 height 10
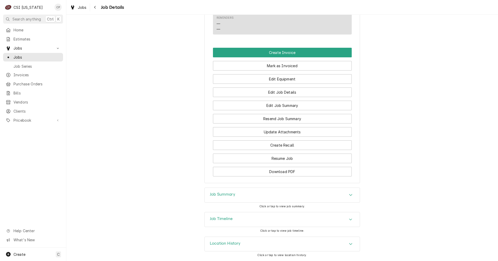
scroll to position [340, 0]
click at [226, 221] on h3 "Job Timeline" at bounding box center [221, 219] width 23 height 5
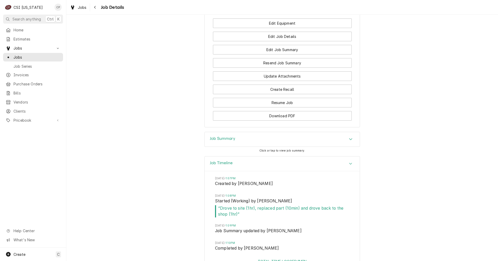
scroll to position [435, 0]
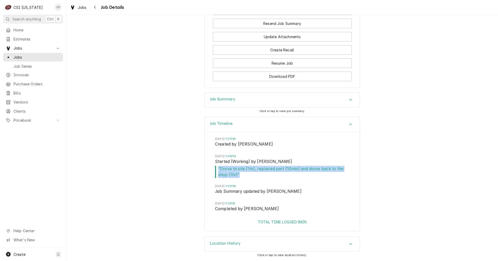
drag, startPoint x: 240, startPoint y: 175, endPoint x: 213, endPoint y: 170, distance: 27.7
click at [215, 170] on span "“ Drove to site (1hr), replaced part (10min) and drove back to the shop (1hr) ”" at bounding box center [282, 172] width 134 height 12
copy span "“ Drove to site (1hr), replaced part (10min) and drove back to the shop (1hr) ”"
click at [186, 139] on div "Job Timeline [DATE] 1:07PM Created by [PERSON_NAME][DATE] 1:08PM Started (Worki…" at bounding box center [282, 177] width 432 height 120
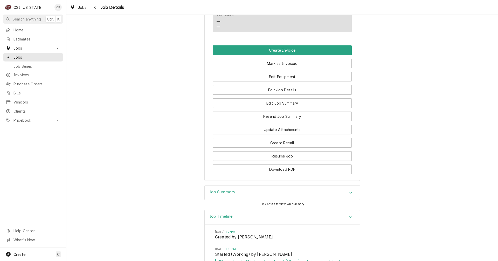
scroll to position [279, 0]
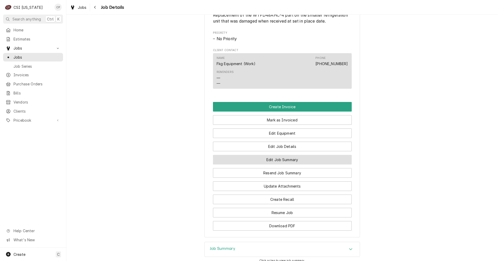
click at [278, 165] on button "Edit Job Summary" at bounding box center [282, 160] width 139 height 10
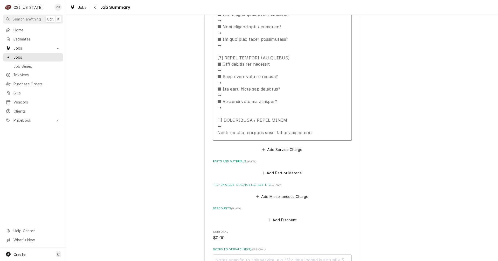
scroll to position [441, 0]
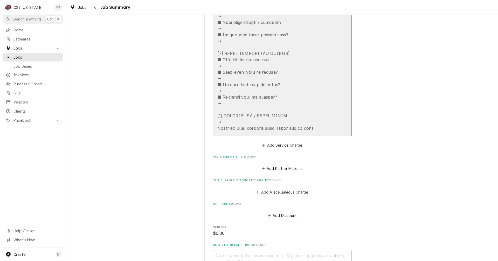
drag, startPoint x: 322, startPoint y: 129, endPoint x: 307, endPoint y: 131, distance: 16.0
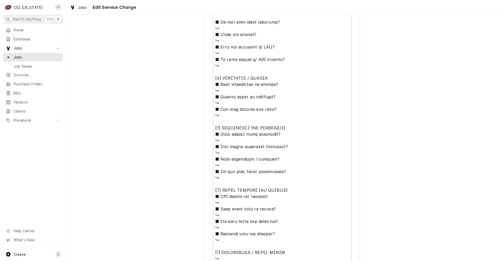
scroll to position [366, 0]
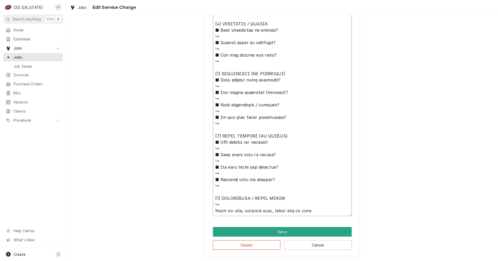
drag, startPoint x: 319, startPoint y: 211, endPoint x: 208, endPoint y: 214, distance: 110.4
paste textarea "“Drove to site (1hr), replaced part (10min) and drove back to the shop (1hr)”"
type textarea "x"
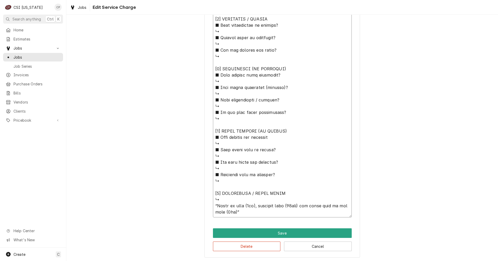
scroll to position [372, 0]
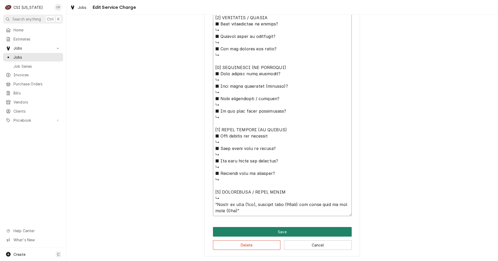
type textarea "⚠️ 𝗙𝗢𝗥𝗠 𝗜𝗡𝗦𝗧𝗥𝗨𝗖𝗧𝗜𝗢𝗡𝗦 ⚠️ ✪ 𝗖𝗼𝗺𝗽𝗹𝗲𝘁𝗲 𝗮𝗹𝗹 𝗿𝗲𝗹𝗲𝘃𝗮𝗻𝘁 𝘀𝗲𝗰𝘁𝗶𝗼𝗻𝘀 ✪ 𝗣𝗿𝗼𝘃𝗶𝗱𝗲 𝗱𝗲𝘁𝗮𝗶𝗹𝗲𝗱 𝗮𝗻𝘀…"
click at [281, 231] on button "Save" at bounding box center [282, 232] width 139 height 10
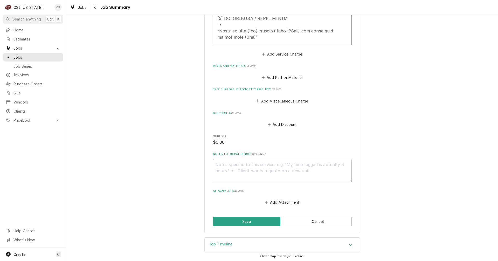
scroll to position [540, 0]
paste textarea "“Drove to site (1hr), replaced part (10min) and drove back to the shop (1hr)”"
type textarea "x"
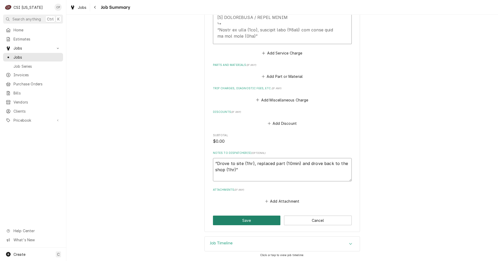
type textarea "“Drove to site (1hr), replaced part (10min) and drove back to the shop (1hr)”"
click at [241, 220] on button "Save" at bounding box center [247, 221] width 68 height 10
type textarea "x"
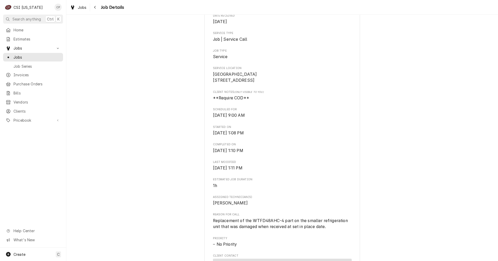
scroll to position [2, 0]
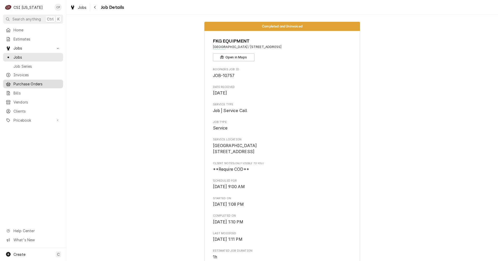
click at [27, 85] on link "Purchase Orders" at bounding box center [33, 84] width 60 height 9
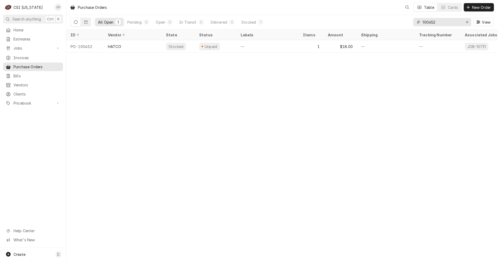
drag, startPoint x: 442, startPoint y: 21, endPoint x: 419, endPoint y: 26, distance: 23.3
click at [420, 26] on div "100452" at bounding box center [443, 22] width 58 height 8
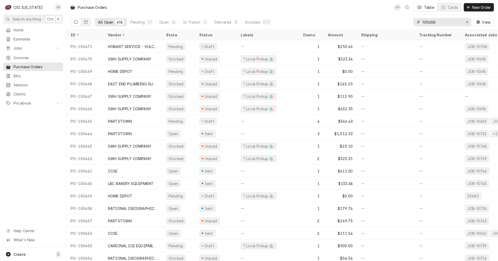
type input "100458"
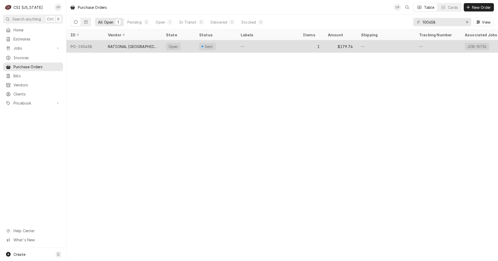
click at [150, 47] on div "RATIONAL [GEOGRAPHIC_DATA]" at bounding box center [133, 46] width 58 height 12
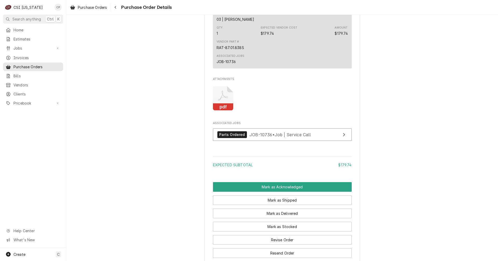
scroll to position [338, 0]
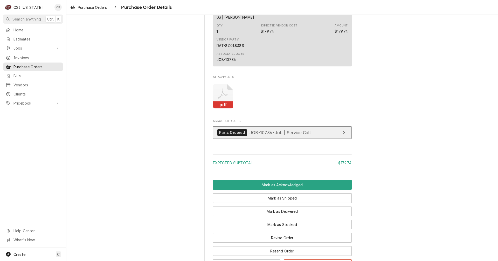
click at [326, 139] on link "Parts Ordered JOB-10736 • Job | Service Call" at bounding box center [282, 132] width 139 height 13
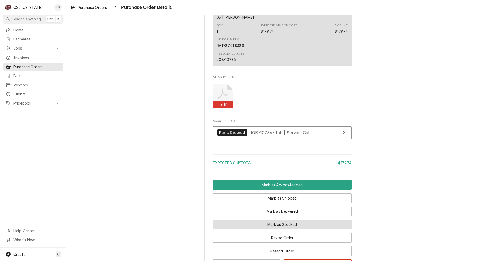
click at [294, 230] on button "Mark as Stocked" at bounding box center [282, 225] width 139 height 10
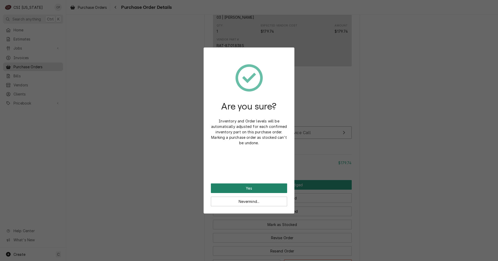
click at [262, 187] on button "Yes" at bounding box center [249, 189] width 76 height 10
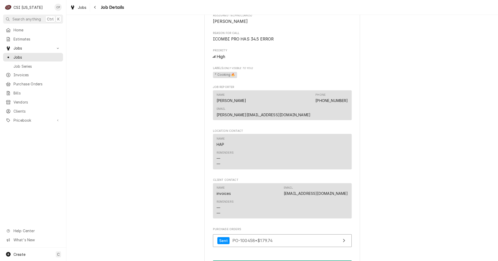
scroll to position [441, 0]
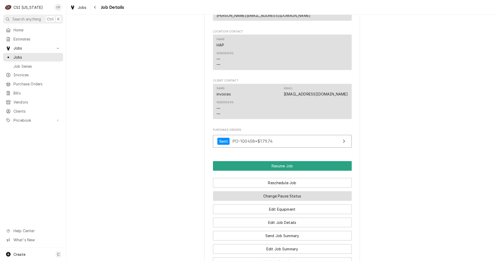
click at [269, 191] on button "Change Pause Status" at bounding box center [282, 196] width 139 height 10
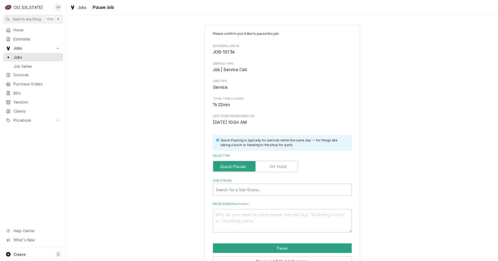
click at [276, 168] on label "Pause Type" at bounding box center [255, 166] width 85 height 11
click at [276, 168] on input "Pause Type" at bounding box center [255, 166] width 80 height 11
checkbox input "true"
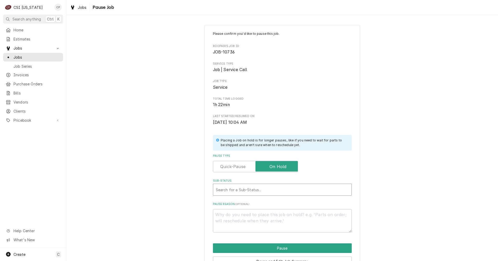
click at [246, 191] on div "Sub-Status" at bounding box center [282, 189] width 133 height 9
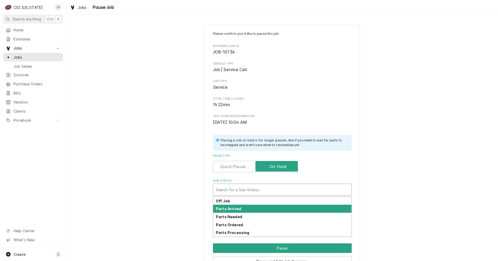
click at [233, 207] on strong "Parts Arrived" at bounding box center [228, 209] width 25 height 4
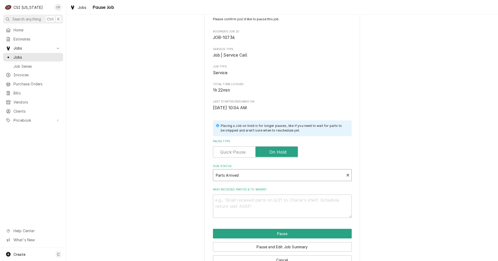
scroll to position [30, 0]
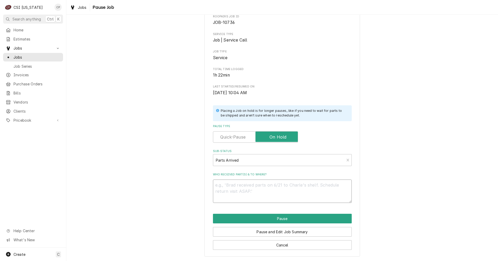
click at [238, 186] on textarea "Who received part(s) & to where?" at bounding box center [282, 191] width 139 height 23
type textarea "x"
type textarea "p"
type textarea "x"
type textarea "pa"
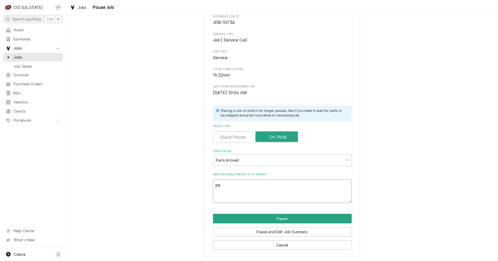
type textarea "x"
type textarea "par"
type textarea "x"
type textarea "part"
type textarea "x"
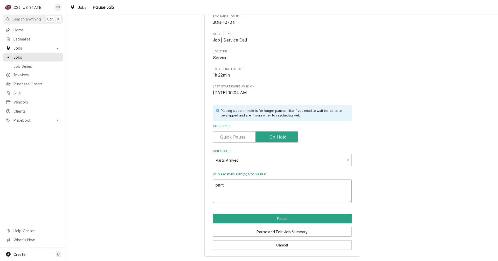
type textarea "parts"
type textarea "x"
type textarea "parts"
type textarea "x"
type textarea "parts a"
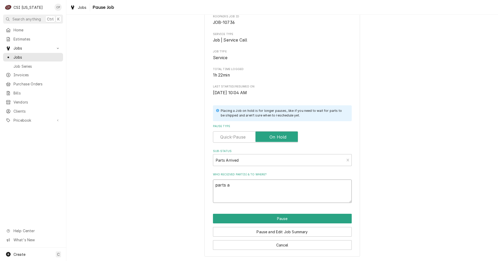
type textarea "x"
type textarea "parts ar"
type textarea "x"
type textarea "parts arr"
type textarea "x"
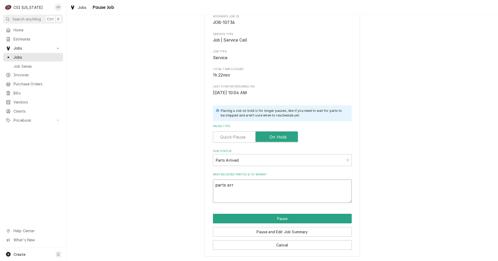
type textarea "parts arri"
type textarea "x"
type textarea "parts arriv"
type textarea "x"
type textarea "parts arrive"
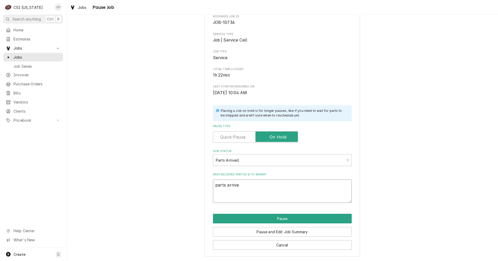
type textarea "x"
type textarea "parts arrived"
type textarea "x"
type textarea "parts arrived"
type textarea "x"
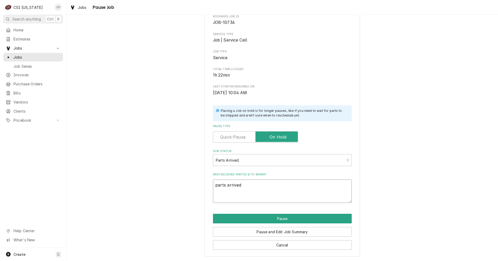
type textarea "parts arrived a"
type textarea "x"
type textarea "parts arrived an"
type textarea "x"
type textarea "parts arrived and"
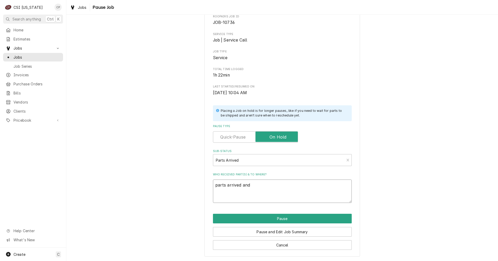
type textarea "x"
type textarea "parts arrived and"
type textarea "x"
type textarea "parts arrived and p"
type textarea "x"
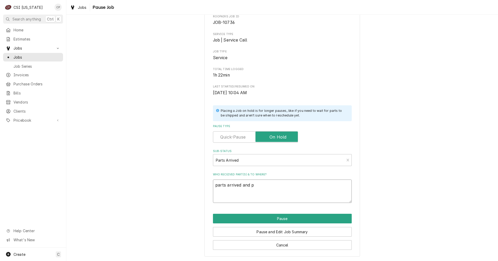
type textarea "parts arrived and pl"
type textarea "x"
type textarea "parts arrived and pla"
type textarea "x"
type textarea "parts arrived and plac"
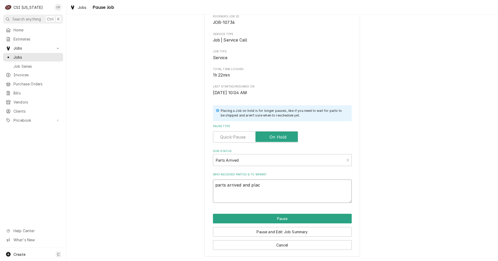
type textarea "x"
type textarea "parts arrived and place"
type textarea "x"
type textarea "parts arrived and placed"
type textarea "x"
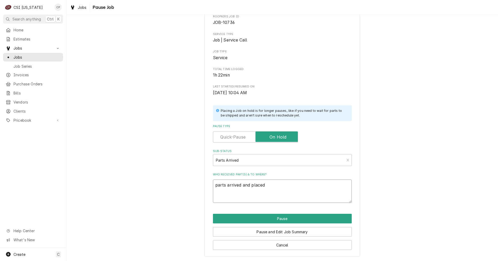
type textarea "parts arrived and placed"
type textarea "x"
type textarea "parts arrived and placed o"
type textarea "x"
type textarea "parts arrived and placed on"
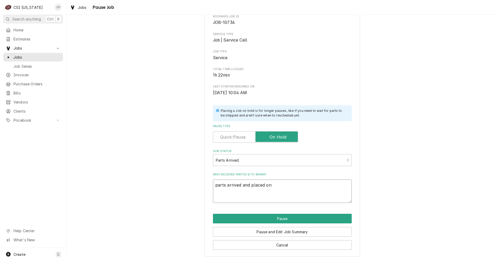
type textarea "x"
type textarea "parts arrived and placed on"
type textarea "x"
type textarea "parts arrived and placed on M"
type textarea "x"
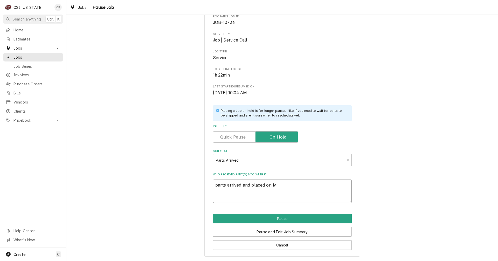
type textarea "parts arrived and placed on Ma"
type textarea "x"
type textarea "parts arrived and placed on Mat"
type textarea "x"
type textarea "parts arrived and placed on Matt"
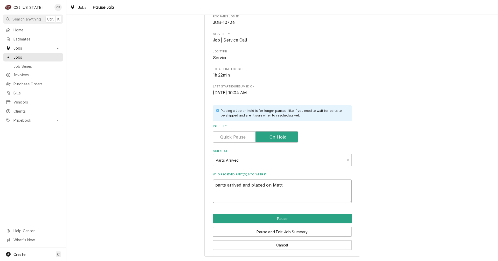
type textarea "x"
type textarea "parts arrived and placed on Matts"
type textarea "x"
type textarea "parts arrived and placed on Matts"
type textarea "x"
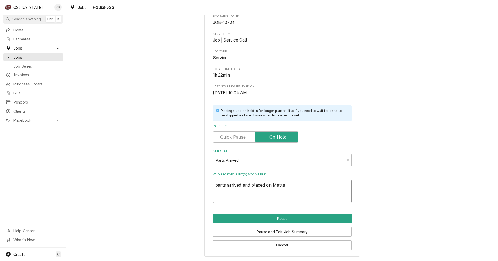
type textarea "parts arrived and placed on Matts s"
type textarea "x"
type textarea "parts arrived and placed on Matts sh"
type textarea "x"
type textarea "parts arrived and placed on Matts she"
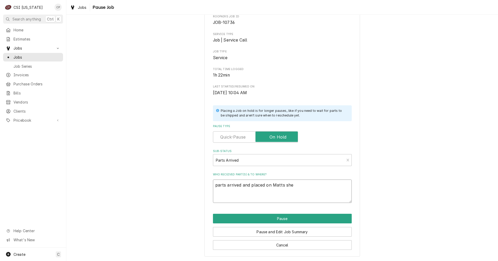
type textarea "x"
type textarea "parts arrived and placed on Matts shel"
type textarea "x"
type textarea "parts arrived and placed on Matts shelf"
click at [274, 218] on button "Pause" at bounding box center [282, 219] width 139 height 10
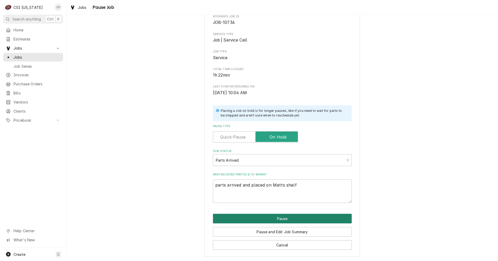
type textarea "x"
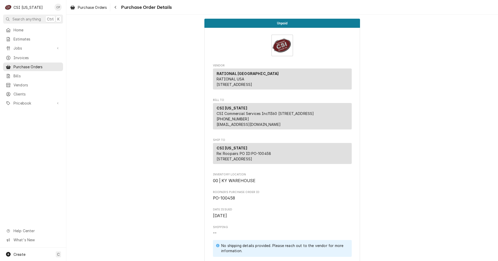
click at [126, 9] on span "Purchase Order Details" at bounding box center [146, 7] width 52 height 7
click at [117, 9] on div "Navigate back" at bounding box center [115, 7] width 5 height 5
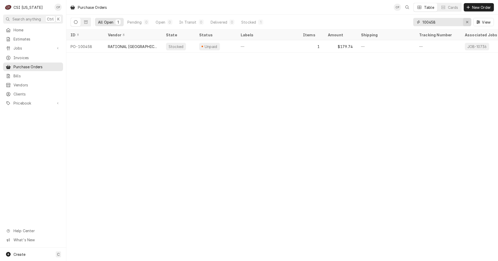
click at [467, 21] on icon "Erase input" at bounding box center [467, 22] width 3 height 4
click at [434, 23] on input "Dynamic Content Wrapper" at bounding box center [447, 22] width 49 height 8
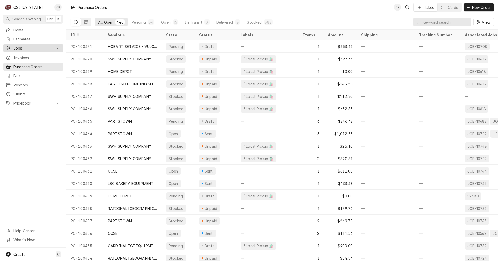
click at [22, 46] on span "Jobs" at bounding box center [33, 47] width 39 height 5
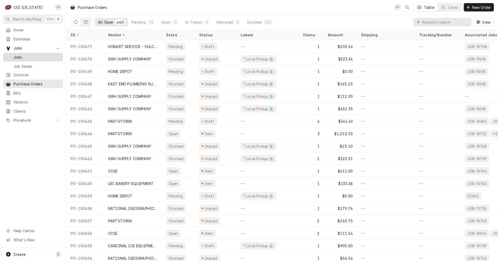
click at [23, 56] on span "Jobs" at bounding box center [37, 57] width 47 height 5
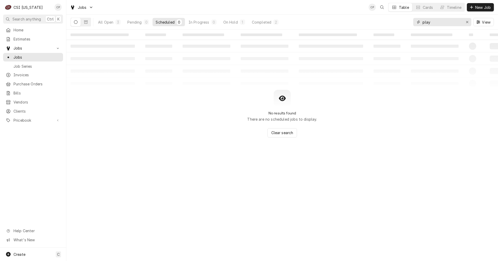
drag, startPoint x: 445, startPoint y: 23, endPoint x: 396, endPoint y: 24, distance: 48.3
click at [396, 24] on div "All Open 3 Pending 0 Scheduled 0 In Progress 0 On Hold 1 Completed 2 play View" at bounding box center [283, 22] width 424 height 15
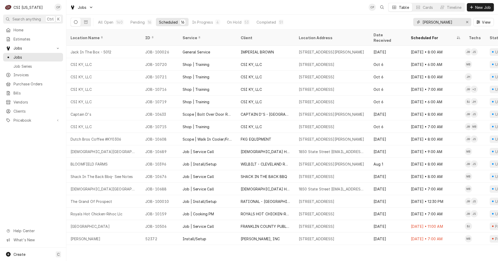
type input "[PERSON_NAME]"
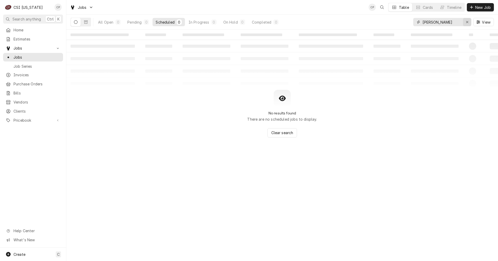
click at [467, 21] on icon "Erase input" at bounding box center [467, 22] width 3 height 4
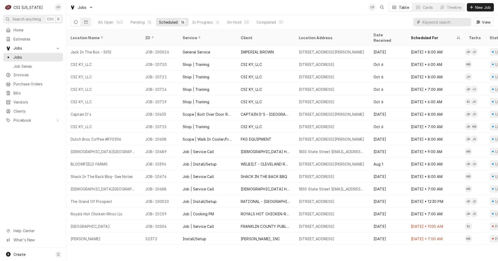
click at [425, 21] on input "Dynamic Content Wrapper" at bounding box center [446, 22] width 46 height 8
click at [232, 21] on div "On Hold" at bounding box center [234, 21] width 15 height 5
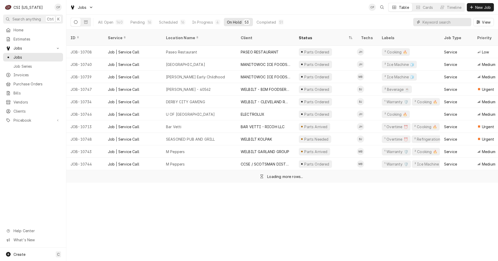
click at [451, 21] on input "Dynamic Content Wrapper" at bounding box center [446, 22] width 46 height 8
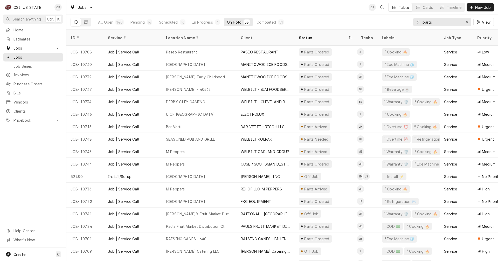
type input "parts"
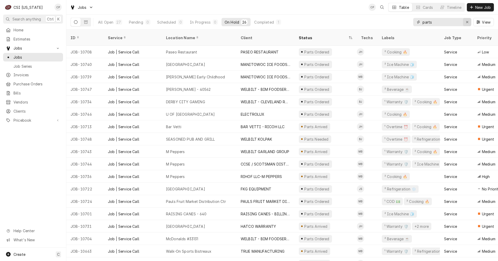
click at [467, 21] on icon "Erase input" at bounding box center [467, 22] width 3 height 4
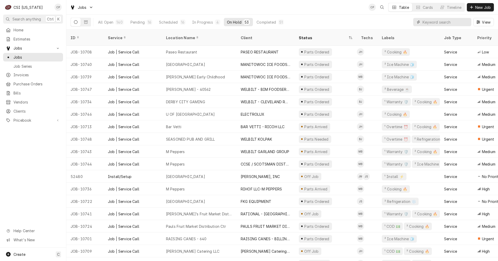
click at [433, 22] on input "Dynamic Content Wrapper" at bounding box center [446, 22] width 46 height 8
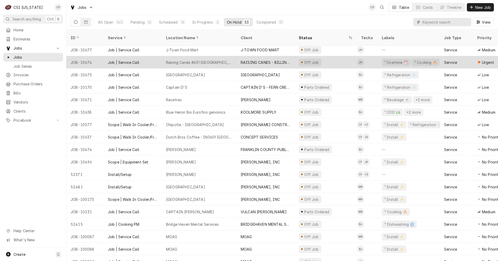
scroll to position [414, 0]
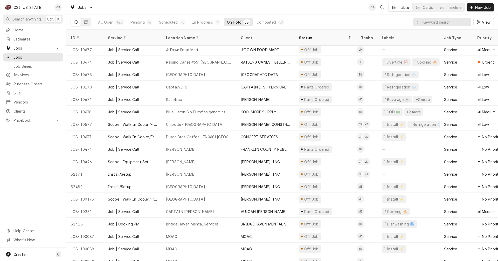
click at [444, 24] on input "Dynamic Content Wrapper" at bounding box center [446, 22] width 46 height 8
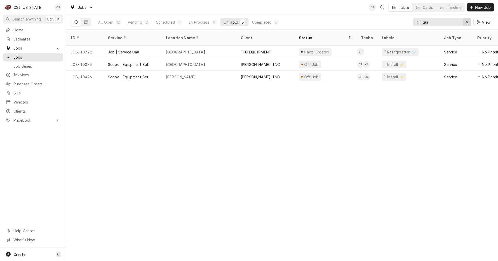
type input "qui"
click at [471, 22] on button "Erase input" at bounding box center [467, 22] width 8 height 8
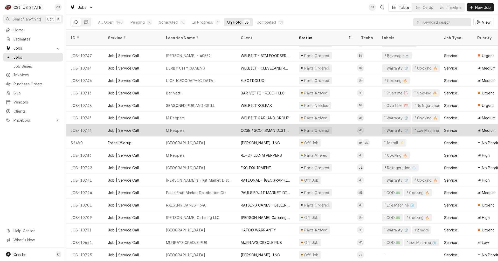
scroll to position [0, 0]
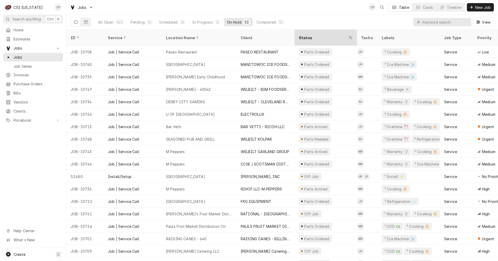
click at [308, 35] on div "Status" at bounding box center [323, 37] width 49 height 5
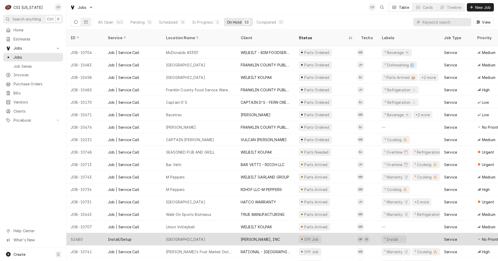
scroll to position [131, 0]
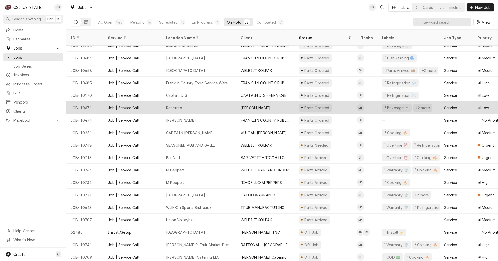
click at [176, 105] on div "Racetrac" at bounding box center [174, 107] width 16 height 5
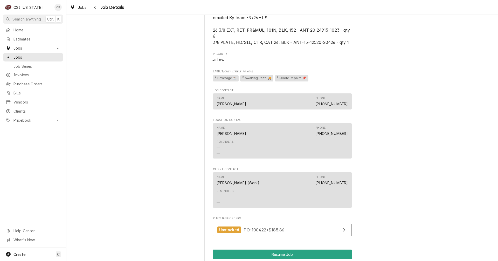
scroll to position [649, 0]
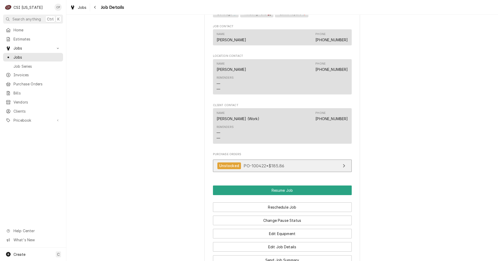
click at [311, 166] on link "Unstocked PO-100422 • $185.86" at bounding box center [282, 166] width 139 height 13
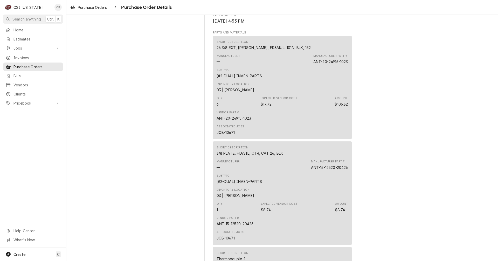
scroll to position [312, 0]
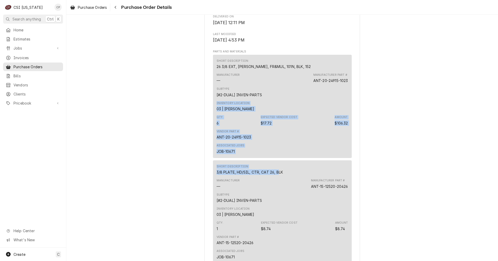
drag, startPoint x: 276, startPoint y: 191, endPoint x: 282, endPoint y: 113, distance: 78.1
click at [282, 113] on div "Short Description 26 3/8 EXT, RET, FR&MUL, 101N, BLK, 152 Manufacturer — Manufa…" at bounding box center [282, 219] width 139 height 328
click at [303, 142] on div "Vendor Part # ANT-20-24915-1023" at bounding box center [283, 135] width 132 height 14
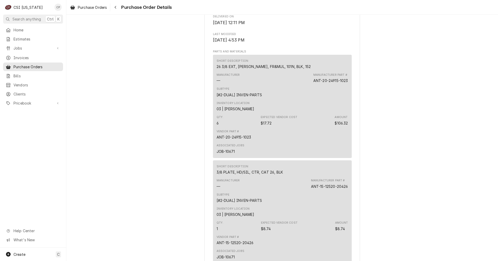
click at [295, 205] on div "Subtype [#2-DUAL] INVEN-PARTS" at bounding box center [283, 198] width 132 height 14
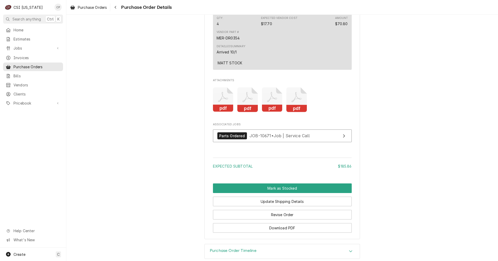
scroll to position [623, 0]
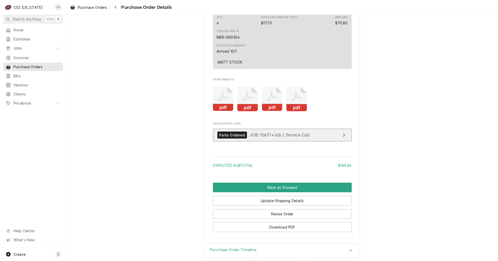
click at [319, 141] on link "Parts Ordered JOB-10671 • Job | Service Call" at bounding box center [282, 135] width 139 height 13
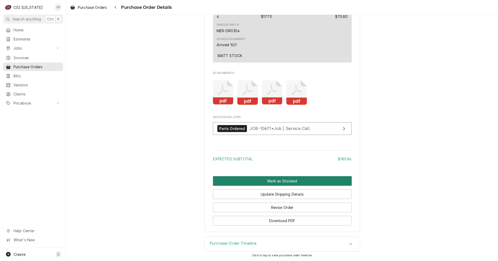
scroll to position [646, 0]
click at [284, 182] on button "Mark as Stocked" at bounding box center [282, 181] width 139 height 10
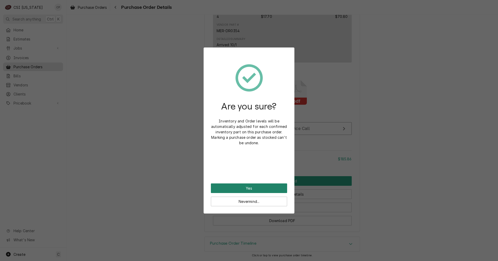
click at [279, 187] on button "Yes" at bounding box center [249, 189] width 76 height 10
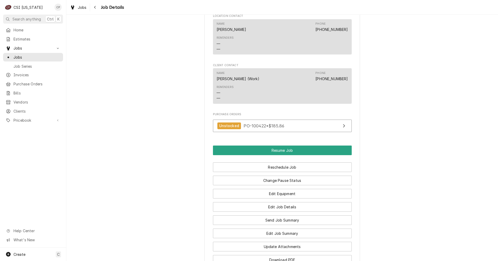
scroll to position [701, 0]
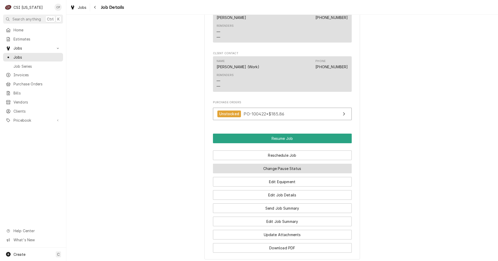
click at [288, 171] on button "Change Pause Status" at bounding box center [282, 169] width 139 height 10
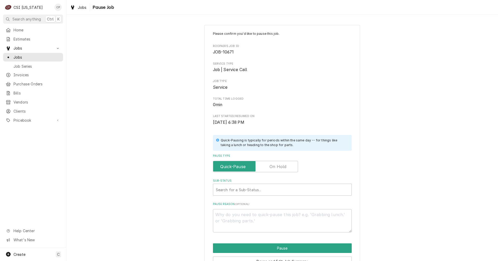
click at [284, 169] on label "Pause Type" at bounding box center [255, 166] width 85 height 11
click at [284, 169] on input "Pause Type" at bounding box center [255, 166] width 80 height 11
checkbox input "true"
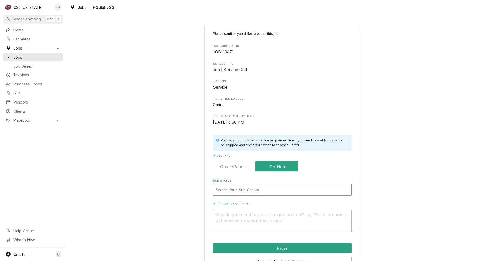
click at [250, 190] on div "Sub-Status" at bounding box center [282, 189] width 133 height 9
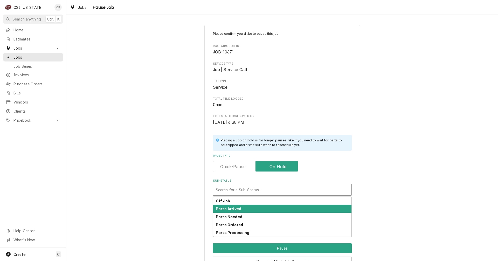
click at [238, 208] on strong "Parts Arrived" at bounding box center [228, 209] width 25 height 4
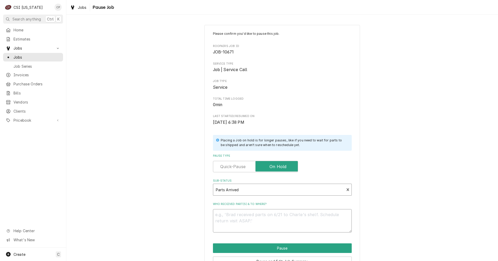
click at [238, 217] on textarea "Who received part(s) & to where?" at bounding box center [282, 220] width 139 height 23
type textarea "x"
type textarea "P"
type textarea "x"
type textarea "Pa"
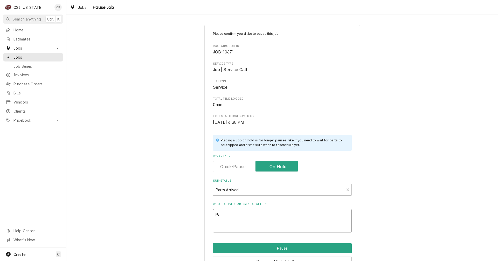
type textarea "x"
type textarea "Par"
type textarea "x"
type textarea "Part"
type textarea "x"
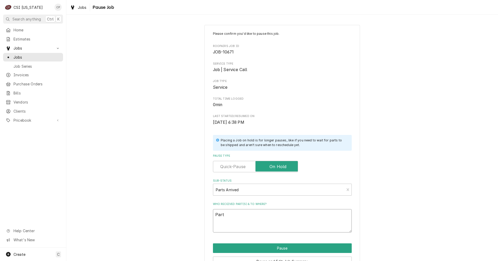
type textarea "Parts"
type textarea "x"
type textarea "Parts"
type textarea "x"
type textarea "Parts a"
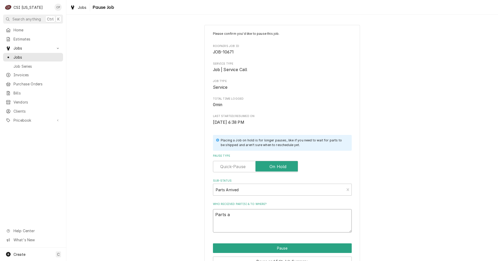
type textarea "x"
type textarea "Parts ar"
type textarea "x"
type textarea "Parts arr"
type textarea "x"
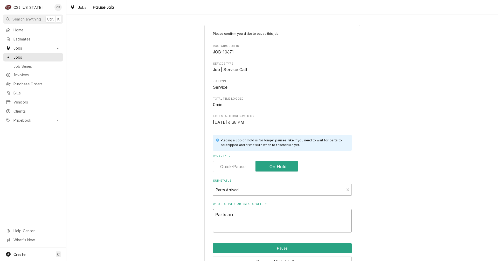
type textarea "Parts arri"
type textarea "x"
type textarea "Parts arriv"
type textarea "x"
type textarea "Parts arrive"
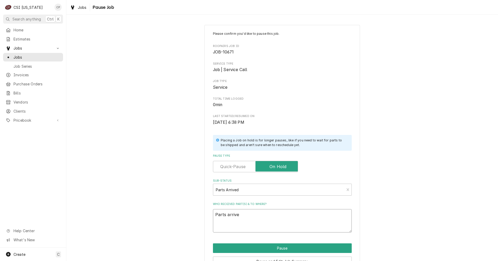
type textarea "x"
type textarea "Parts arrived"
type textarea "x"
type textarea "Parts arrived"
type textarea "x"
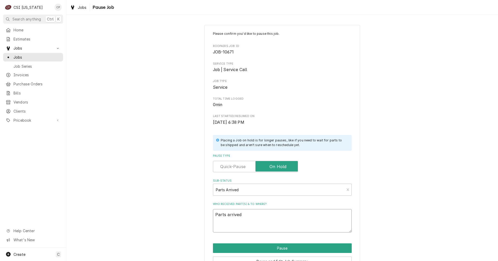
type textarea "Parts arrived a"
type textarea "x"
type textarea "Parts arrived an"
type textarea "x"
type textarea "Parts arrived and"
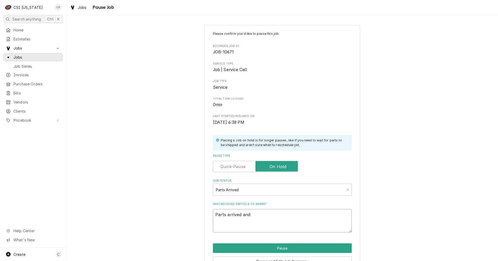
type textarea "x"
type textarea "Parts arrived and"
type textarea "x"
type textarea "Parts arrived and p"
type textarea "x"
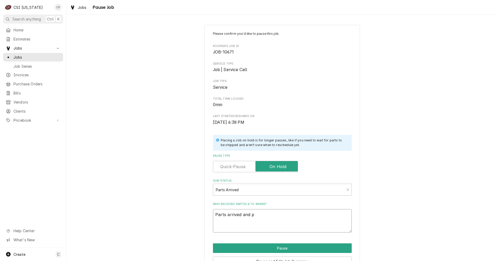
type textarea "Parts arrived and pl"
type textarea "x"
type textarea "Parts arrived and pla"
type textarea "x"
type textarea "Parts arrived and plac"
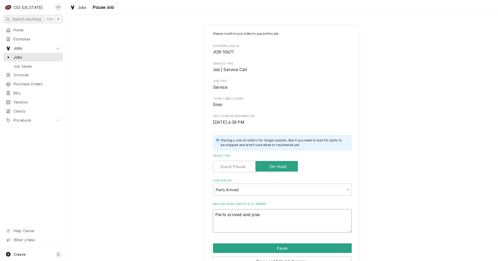
type textarea "x"
type textarea "Parts arrived and place"
type textarea "x"
type textarea "Parts arrived and placed"
type textarea "x"
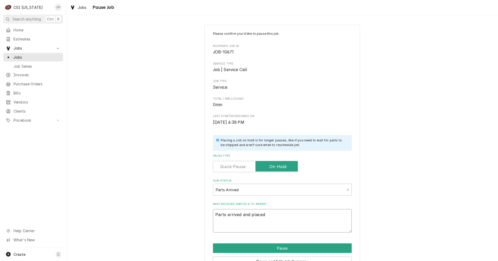
type textarea "Parts arrived and placed"
type textarea "x"
type textarea "Parts arrived and placed o"
type textarea "x"
type textarea "Parts arrived and placed on"
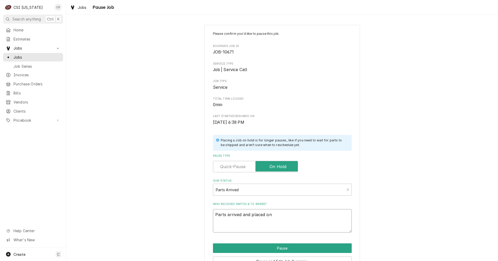
type textarea "x"
type textarea "Parts arrived and placed on"
type textarea "x"
type textarea "Parts arrived and placed on M"
type textarea "x"
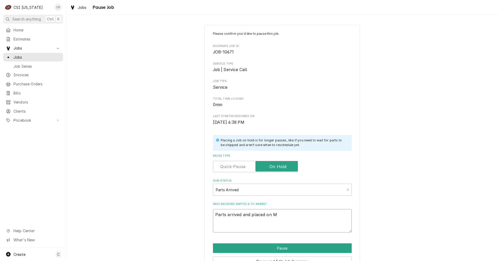
type textarea "Parts arrived and placed on Ma"
type textarea "x"
type textarea "Parts arrived and placed on Mat"
type textarea "x"
type textarea "Parts arrived and placed on Matt"
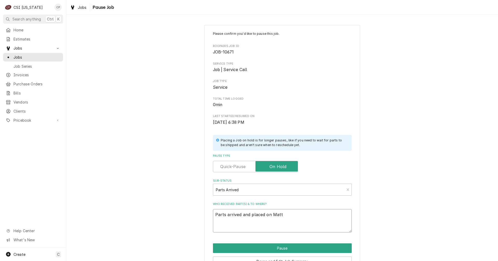
type textarea "x"
type textarea "Parts arrived and placed on Matt'"
type textarea "x"
type textarea "Parts arrived and placed on Matt's"
type textarea "x"
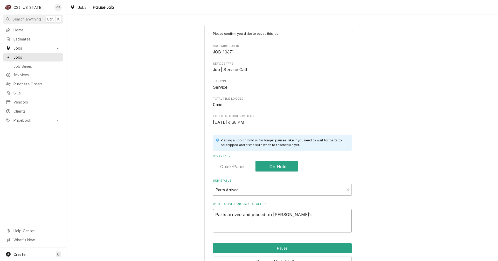
type textarea "Parts arrived and placed on Matt's"
type textarea "x"
type textarea "Parts arrived and placed on Matt's s"
type textarea "x"
type textarea "Parts arrived and placed on Matt's sh"
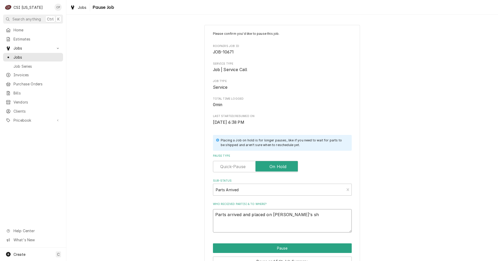
type textarea "x"
type textarea "Parts arrived and placed on Matt's she"
type textarea "x"
type textarea "Parts arrived and placed on Matt's shel"
type textarea "x"
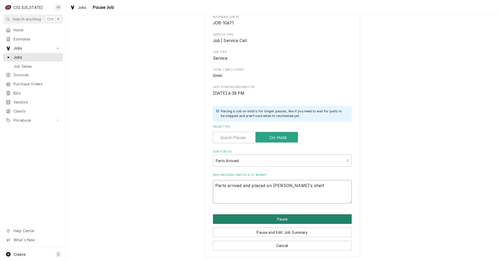
scroll to position [30, 0]
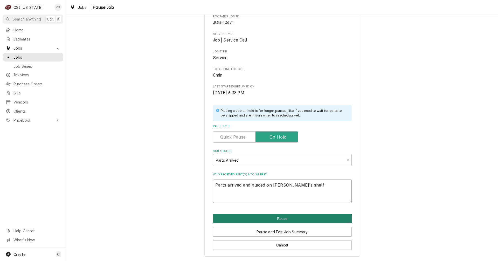
type textarea "Parts arrived and placed on Matt's shelf"
click at [283, 219] on button "Pause" at bounding box center [282, 219] width 139 height 10
type textarea "x"
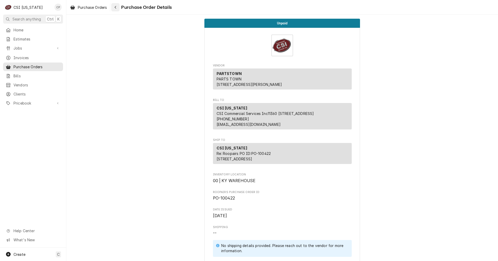
click at [118, 7] on div "Navigate back" at bounding box center [115, 7] width 5 height 5
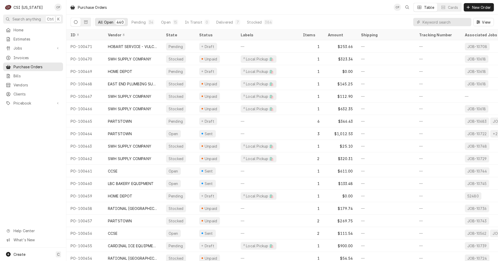
click at [39, 149] on div "Home Estimates Jobs Jobs Job Series Invoices Purchase Orders Bills Vendors Clie…" at bounding box center [33, 137] width 66 height 222
click at [370, 3] on div "Purchase Orders CP Table Cards New Order" at bounding box center [282, 7] width 432 height 15
